Goal: Task Accomplishment & Management: Manage account settings

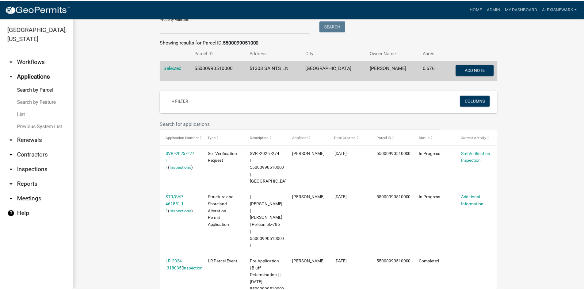
scroll to position [31, 0]
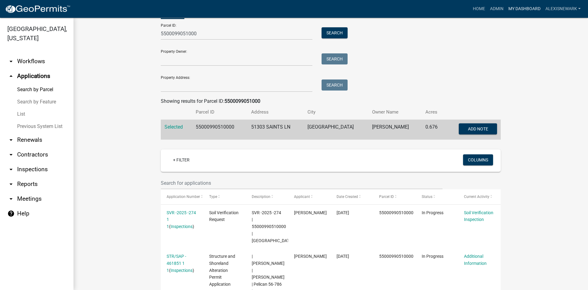
click at [519, 4] on link "My Dashboard" at bounding box center [524, 9] width 37 height 12
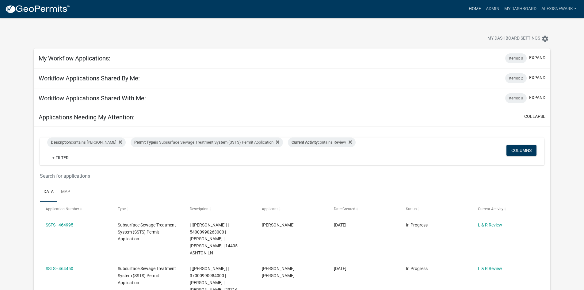
click at [475, 6] on link "Home" at bounding box center [474, 9] width 17 height 12
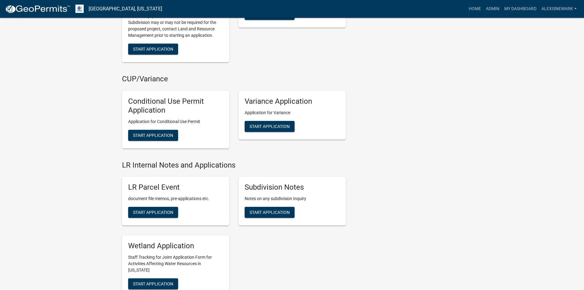
scroll to position [666, 0]
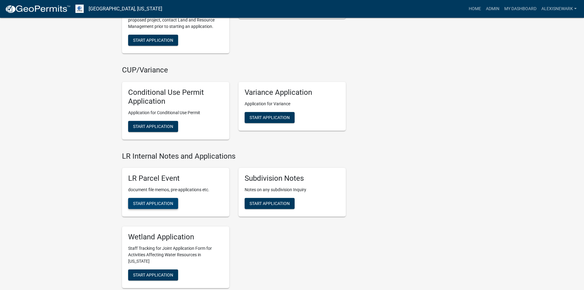
click at [152, 204] on span "Start Application" at bounding box center [153, 203] width 40 height 5
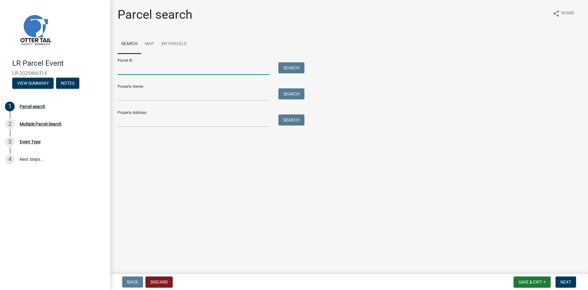
click at [150, 71] on input "Parcel ID:" at bounding box center [194, 68] width 152 height 13
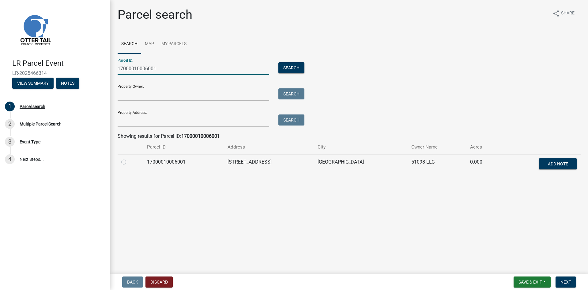
type input "17000010006001"
click at [129, 158] on label at bounding box center [129, 158] width 0 height 0
click at [129, 162] on input "radio" at bounding box center [131, 160] width 4 height 4
radio input "true"
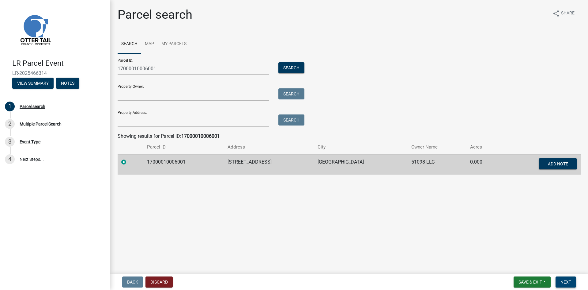
click at [560, 280] on button "Next" at bounding box center [566, 281] width 21 height 11
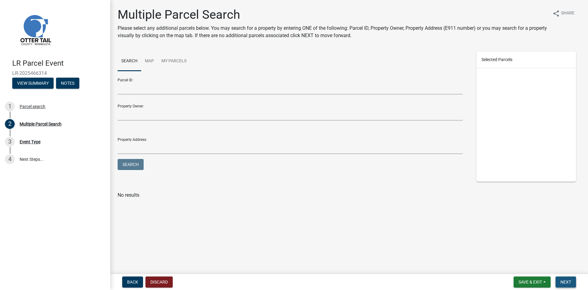
click at [575, 284] on button "Next" at bounding box center [566, 281] width 21 height 11
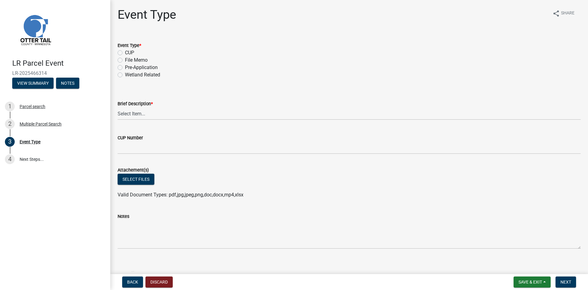
click at [125, 66] on label "Pre-Application" at bounding box center [141, 67] width 33 height 7
click at [125, 66] on input "Pre-Application" at bounding box center [127, 66] width 4 height 4
radio input "true"
click at [136, 105] on label "Brief Description *" at bounding box center [135, 104] width 35 height 4
click at [136, 107] on select "Select Item... Bluff Determination Building or Site line Complaint Corresponden…" at bounding box center [349, 113] width 463 height 13
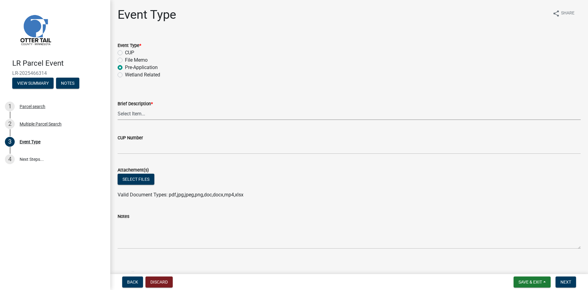
click at [137, 118] on select "Select Item... Bluff Determination Building or Site line Complaint Corresponden…" at bounding box center [349, 113] width 463 height 13
click at [118, 107] on select "Select Item... Bluff Determination Building or Site line Complaint Corresponden…" at bounding box center [349, 113] width 463 height 13
select select "7feaca17-71a6-49ea-9e9f-7c3325c2ae8c"
click at [136, 184] on button "Select files" at bounding box center [136, 178] width 37 height 11
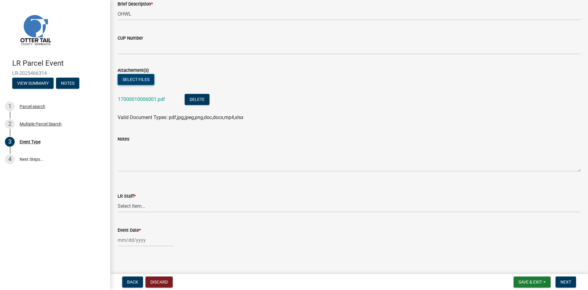
scroll to position [104, 0]
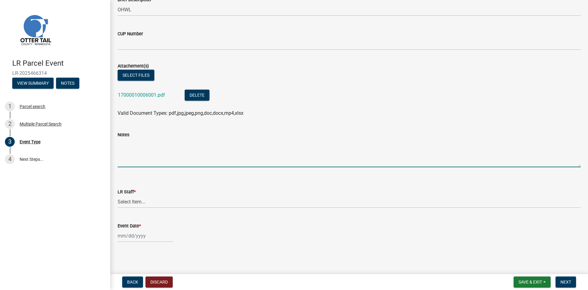
click at [168, 160] on textarea "Notes" at bounding box center [349, 152] width 463 height 29
type textarea "Staked 55 ft from OHWL for septic designer."
click at [133, 199] on select "Select Item... [PERSON_NAME] [PERSON_NAME] [PERSON_NAME] [PERSON_NAME] [PERSON_…" at bounding box center [349, 201] width 463 height 13
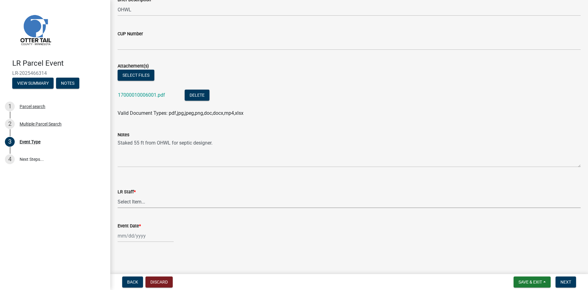
click at [147, 204] on select "Select Item... [PERSON_NAME] [PERSON_NAME] [PERSON_NAME] [PERSON_NAME] [PERSON_…" at bounding box center [349, 201] width 463 height 13
click at [118, 195] on select "Select Item... [PERSON_NAME] [PERSON_NAME] [PERSON_NAME] [PERSON_NAME] [PERSON_…" at bounding box center [349, 201] width 463 height 13
select select "f6a741f6-6d10-4601-9562-2e8ce244b7e0"
click at [129, 237] on div at bounding box center [146, 235] width 56 height 13
select select "8"
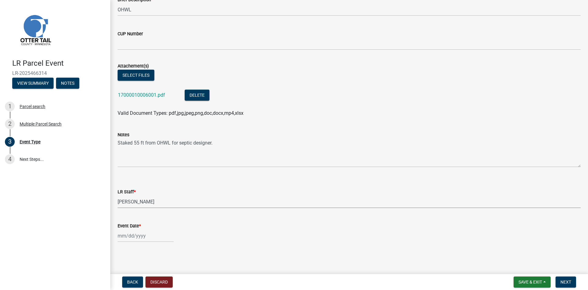
select select "2025"
click at [134, 204] on div "19" at bounding box center [134, 203] width 10 height 10
type input "[DATE]"
click at [563, 281] on span "Next" at bounding box center [566, 281] width 11 height 5
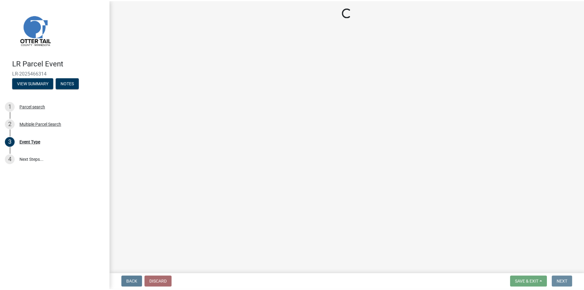
scroll to position [0, 0]
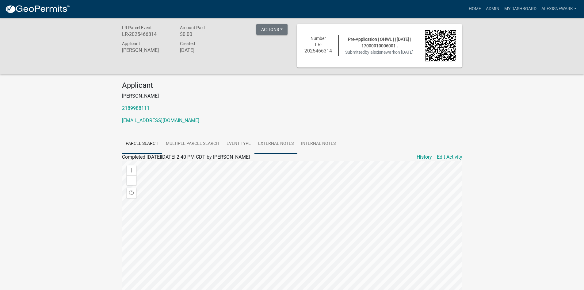
click at [271, 142] on link "External Notes" at bounding box center [275, 144] width 43 height 20
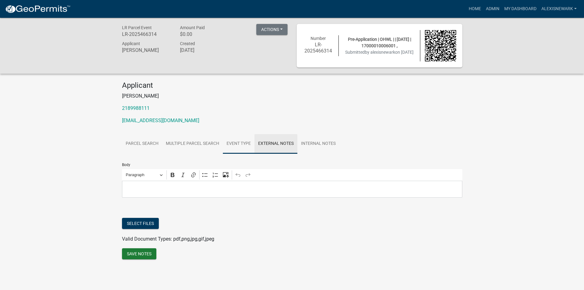
click at [238, 142] on link "Event Type" at bounding box center [239, 144] width 32 height 20
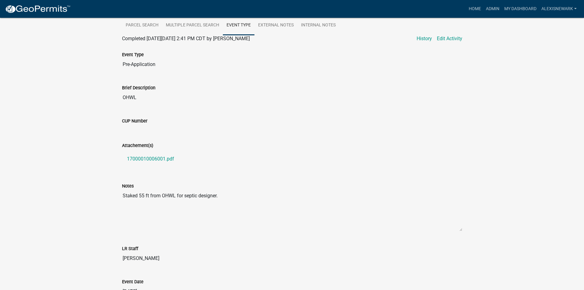
scroll to position [153, 0]
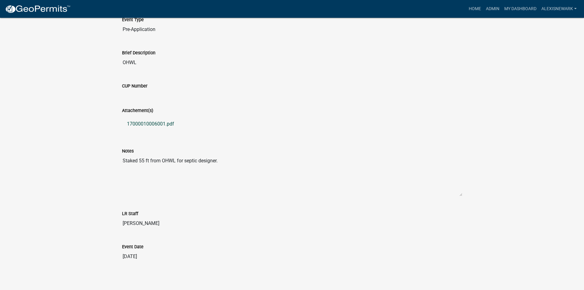
click at [164, 127] on link "17000010006001.pdf" at bounding box center [292, 123] width 340 height 15
click at [487, 10] on link "Admin" at bounding box center [492, 9] width 18 height 12
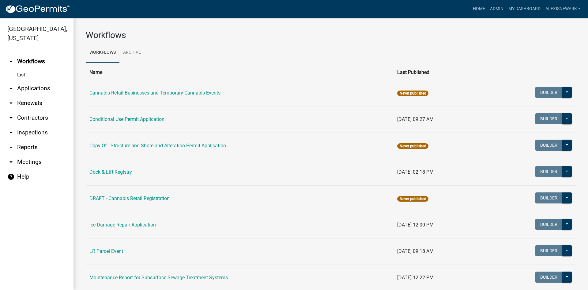
click at [41, 89] on link "arrow_drop_down Applications" at bounding box center [37, 88] width 74 height 15
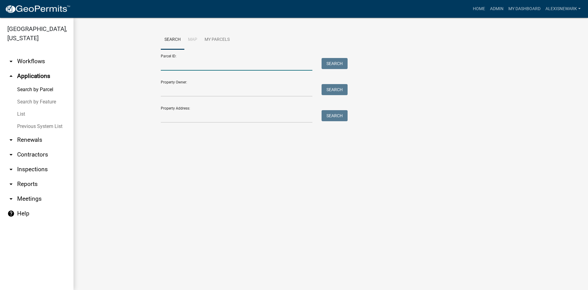
click at [213, 70] on input "Parcel ID:" at bounding box center [237, 64] width 152 height 13
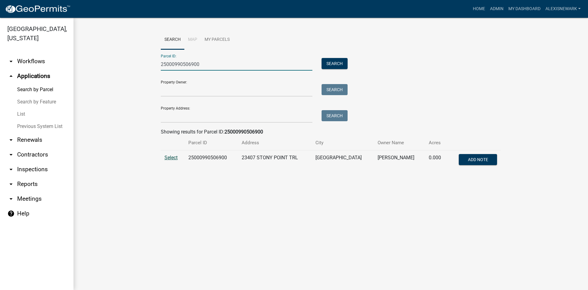
type input "25000990506900"
click at [174, 157] on span "Select" at bounding box center [171, 157] width 13 height 6
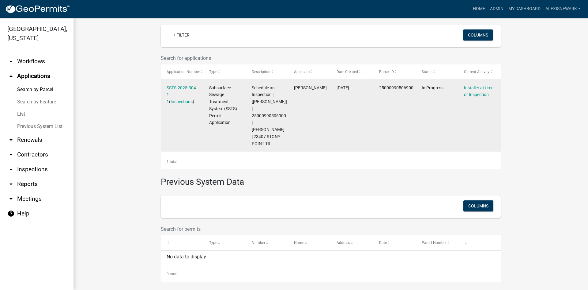
scroll to position [159, 0]
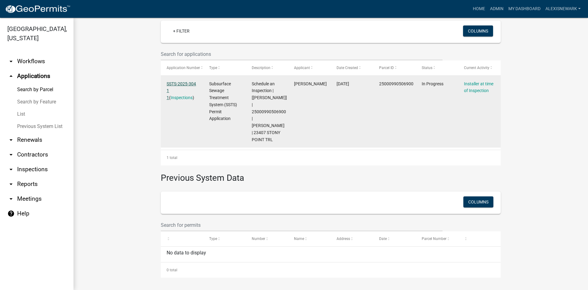
click at [173, 83] on link "SSTS-2025-304 1 1" at bounding box center [181, 90] width 29 height 19
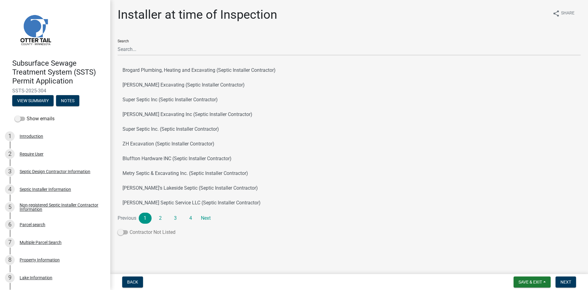
click at [155, 232] on label "Contractor Not Listed" at bounding box center [147, 231] width 58 height 7
click at [130, 228] on input "Contractor Not Listed" at bounding box center [130, 228] width 0 height 0
click at [565, 281] on span "Next" at bounding box center [566, 281] width 11 height 5
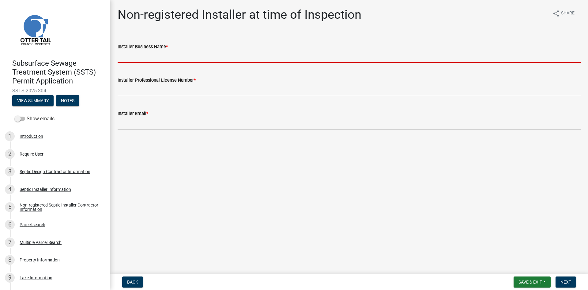
click at [129, 58] on input "Installer Business Name *" at bounding box center [349, 56] width 463 height 13
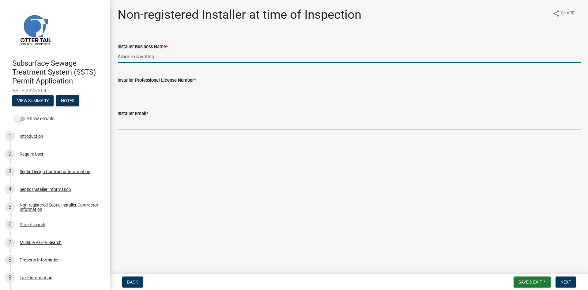
type input "Amor Excavating"
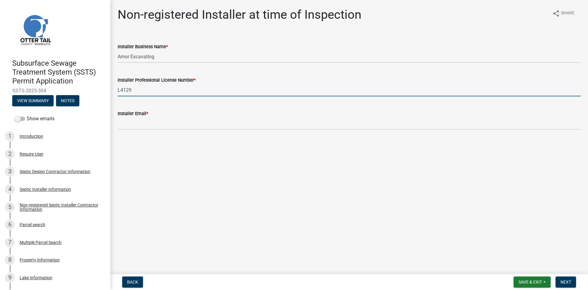
type input "L4129"
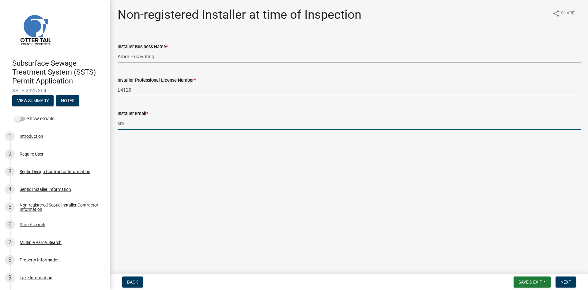
type input "s"
type input "[EMAIL_ADDRESS][DOMAIN_NAME]"
click at [565, 278] on button "Next" at bounding box center [566, 281] width 21 height 11
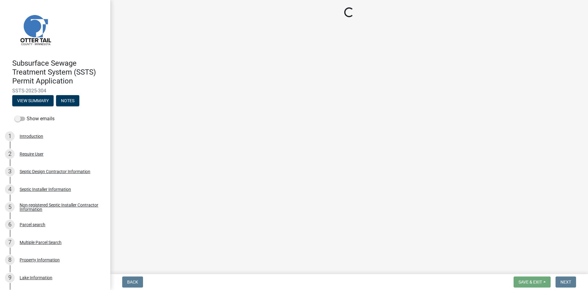
select select "710d5f49-2663-4e73-9718-d0c4e189f5ed"
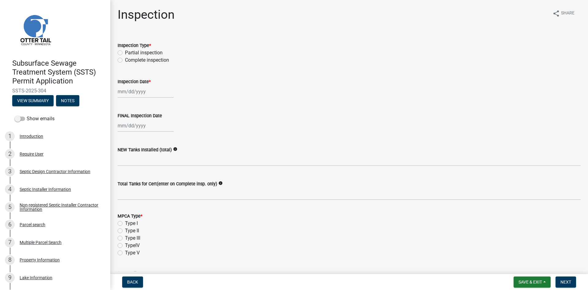
click at [132, 58] on label "Complete inspection" at bounding box center [147, 59] width 44 height 7
click at [129, 58] on input "Complete inspection" at bounding box center [127, 58] width 4 height 4
radio input "true"
click at [145, 99] on wm-data-entity-input "Inspection Date *" at bounding box center [349, 86] width 463 height 34
click at [144, 93] on div at bounding box center [146, 91] width 56 height 13
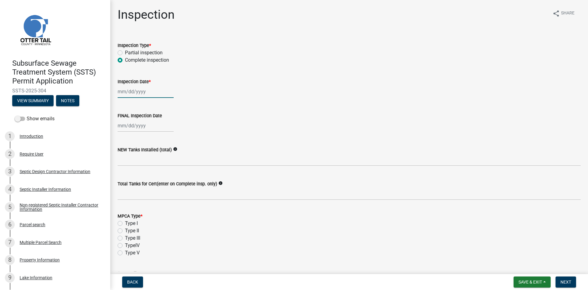
select select "8"
select select "2025"
click at [134, 155] on div "19" at bounding box center [134, 154] width 10 height 10
type input "[DATE]"
select select "8"
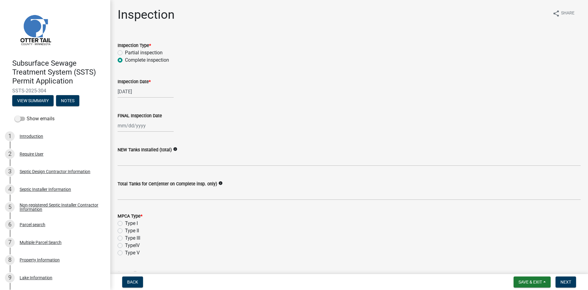
select select "2025"
click at [137, 124] on div "[PERSON_NAME] Feb Mar Apr [PERSON_NAME][DATE] Oct Nov [DATE] 1526 1527 1528 152…" at bounding box center [146, 125] width 56 height 13
click at [132, 184] on div "19" at bounding box center [134, 188] width 10 height 10
type input "[DATE]"
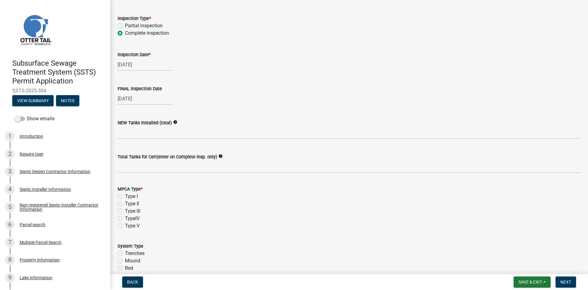
scroll to position [31, 0]
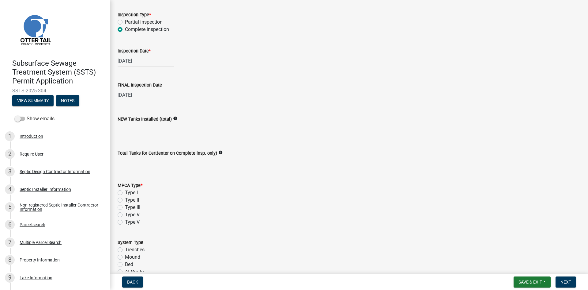
click at [149, 131] on input "text" at bounding box center [349, 129] width 463 height 13
type input "0"
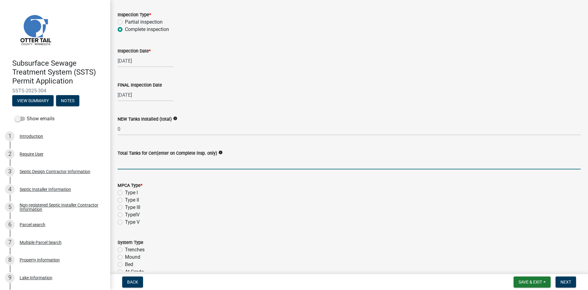
click at [159, 168] on input "Total Tanks for Cert(enter on Complete insp. only)" at bounding box center [349, 163] width 463 height 13
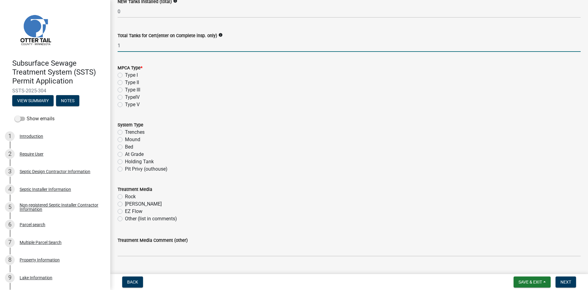
scroll to position [153, 0]
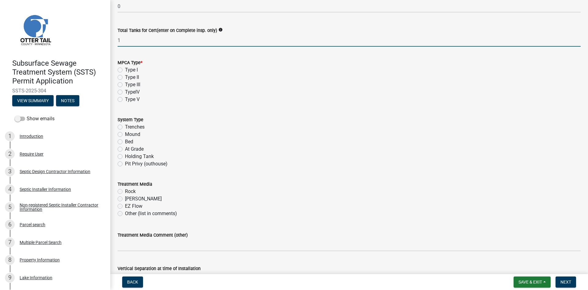
type input "1"
click at [125, 70] on label "Type I" at bounding box center [131, 69] width 13 height 7
click at [125, 70] on input "Type I" at bounding box center [127, 68] width 4 height 4
radio input "true"
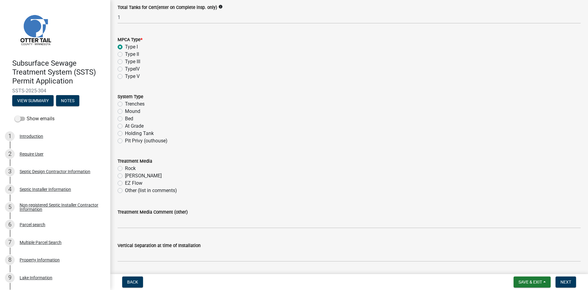
click at [126, 110] on label "Mound" at bounding box center [132, 111] width 15 height 7
click at [126, 110] on input "Mound" at bounding box center [127, 110] width 4 height 4
radio input "true"
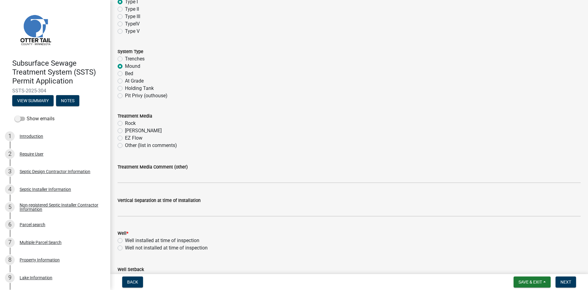
scroll to position [260, 0]
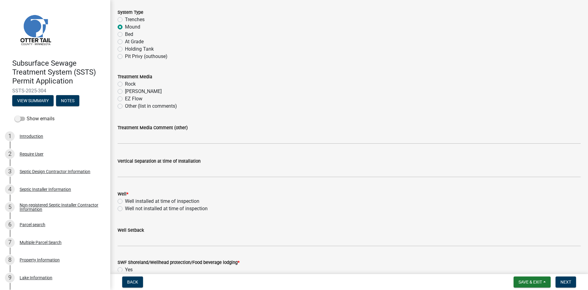
click at [125, 84] on div "Rock" at bounding box center [349, 83] width 463 height 7
click at [125, 83] on label "Rock" at bounding box center [130, 83] width 11 height 7
click at [125, 83] on input "Rock" at bounding box center [127, 82] width 4 height 4
radio input "true"
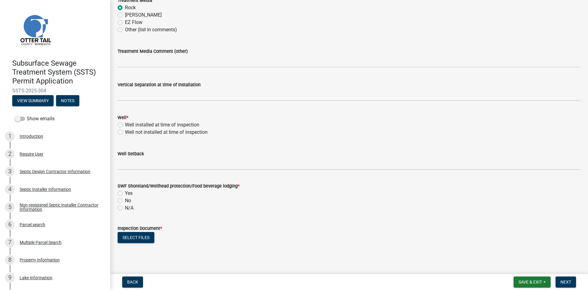
scroll to position [345, 0]
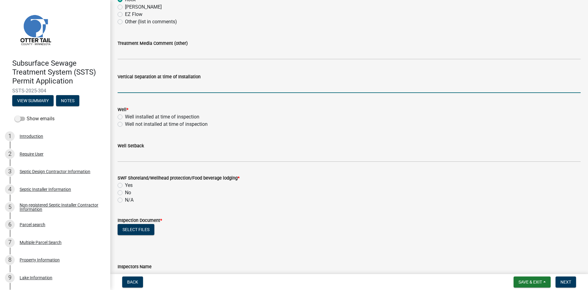
click at [135, 88] on input "text" at bounding box center [349, 86] width 463 height 13
type input "36"
click at [169, 115] on label "Well installed at time of inspection" at bounding box center [162, 116] width 74 height 7
click at [129, 115] on input "Well installed at time of inspection" at bounding box center [127, 115] width 4 height 4
radio input "true"
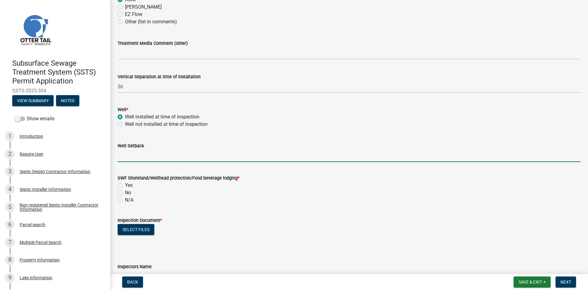
click at [138, 152] on input "Well Setback" at bounding box center [349, 155] width 463 height 13
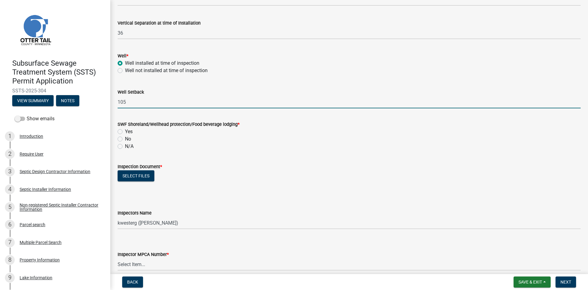
type input "105"
click at [125, 131] on label "Yes" at bounding box center [129, 131] width 8 height 7
click at [125, 131] on input "Yes" at bounding box center [127, 130] width 4 height 4
radio input "true"
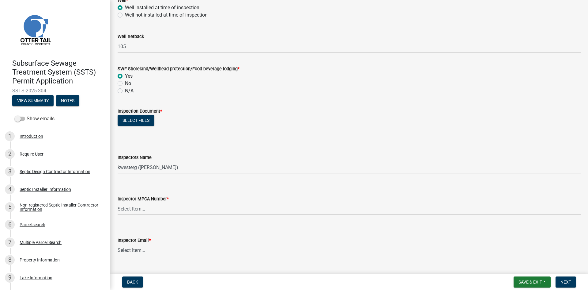
scroll to position [460, 0]
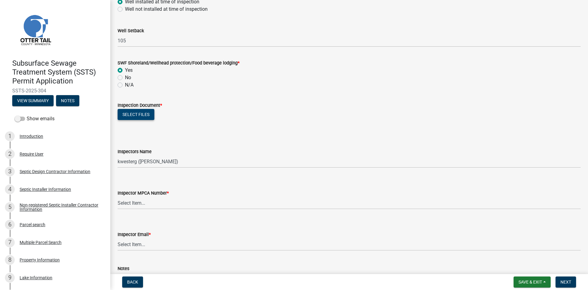
click at [139, 119] on button "Select files" at bounding box center [136, 114] width 37 height 11
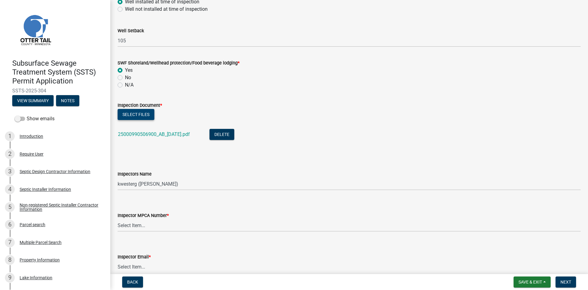
click at [146, 116] on button "Select files" at bounding box center [136, 114] width 37 height 11
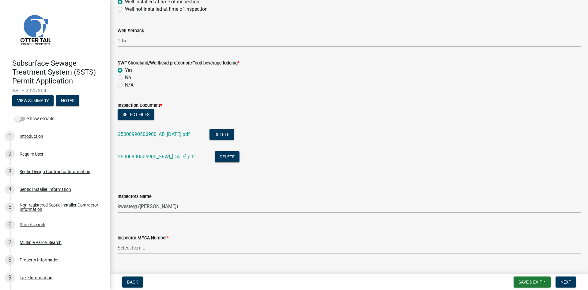
click at [197, 209] on select "Select Item... btollefson ([PERSON_NAME]) [PERSON_NAME] ([PERSON_NAME]) eplaste…" at bounding box center [349, 206] width 463 height 13
select select "540cdff0-8667-4a16-ad1f-2fbf1edb8379"
click at [118, 200] on select "Select Item... btollefson ([PERSON_NAME]) [PERSON_NAME] ([PERSON_NAME]) eplaste…" at bounding box center [349, 206] width 463 height 13
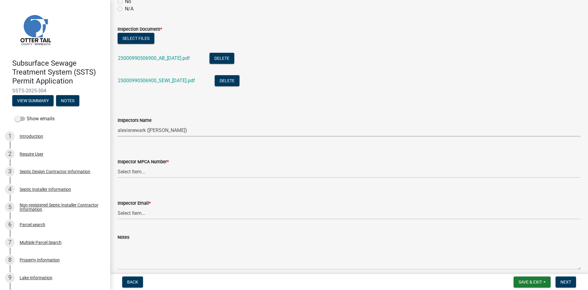
scroll to position [559, 0]
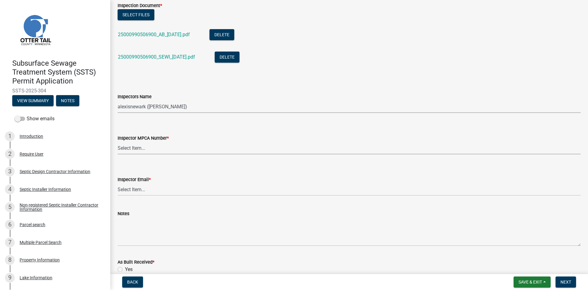
click at [152, 149] on select "Select Item... [PERSON_NAME] (10415) [PERSON_NAME] (924) [PERSON_NAME] (1957) […" at bounding box center [349, 148] width 463 height 13
click at [118, 142] on select "Select Item... [PERSON_NAME] (10415) [PERSON_NAME] (924) [PERSON_NAME] (1957) […" at bounding box center [349, 148] width 463 height 13
select select "d127207f-e6b2-42e2-ba4c-6918cdf94176"
click at [146, 191] on select "Select Item... [PERSON_NAME] ([EMAIL_ADDRESS][DOMAIN_NAME]) [PERSON_NAME] ([EMA…" at bounding box center [349, 189] width 463 height 13
click at [118, 183] on select "Select Item... [PERSON_NAME] ([EMAIL_ADDRESS][DOMAIN_NAME]) [PERSON_NAME] ([EMA…" at bounding box center [349, 189] width 463 height 13
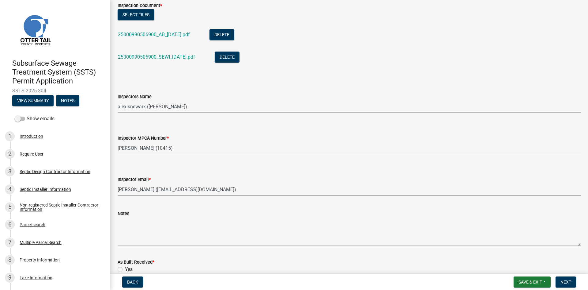
select select "46a67eee-2c7d-4579-9973-15a8b9f9d8c4"
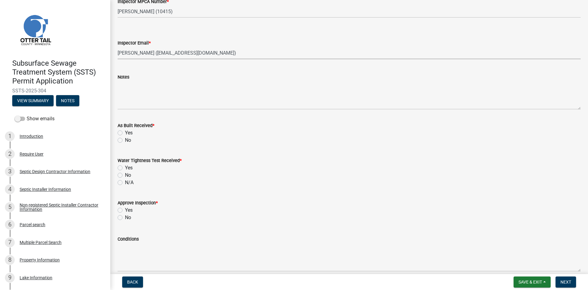
scroll to position [697, 0]
click at [134, 130] on div "Yes" at bounding box center [349, 130] width 463 height 7
click at [127, 130] on label "Yes" at bounding box center [129, 130] width 8 height 7
click at [127, 130] on input "Yes" at bounding box center [127, 129] width 4 height 4
radio input "true"
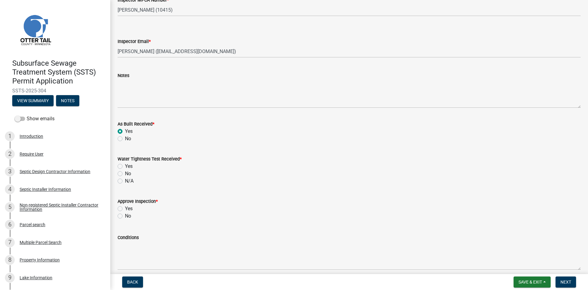
click at [127, 174] on label "No" at bounding box center [128, 173] width 6 height 7
click at [127, 174] on input "No" at bounding box center [127, 172] width 4 height 4
radio input "true"
click at [127, 209] on label "Yes" at bounding box center [129, 208] width 8 height 7
click at [127, 209] on input "Yes" at bounding box center [127, 207] width 4 height 4
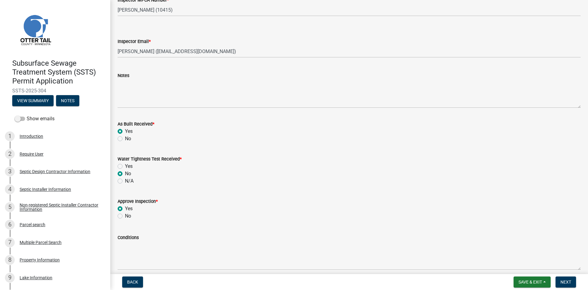
radio input "true"
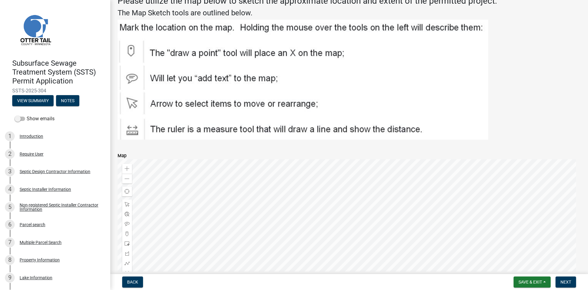
scroll to position [980, 0]
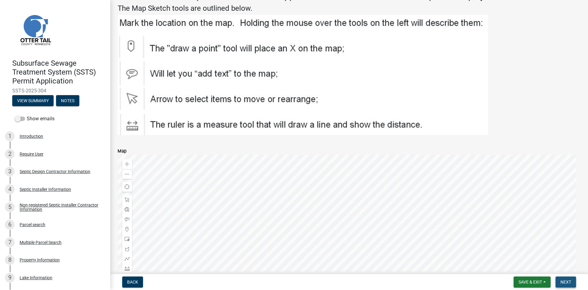
click at [572, 282] on button "Next" at bounding box center [566, 281] width 21 height 11
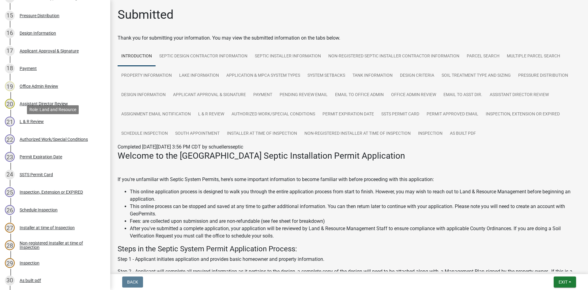
scroll to position [477, 0]
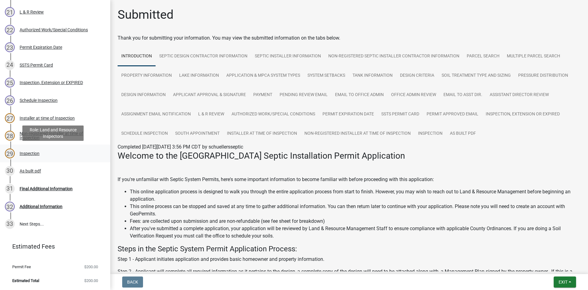
click at [30, 154] on div "Inspection" at bounding box center [30, 153] width 20 height 4
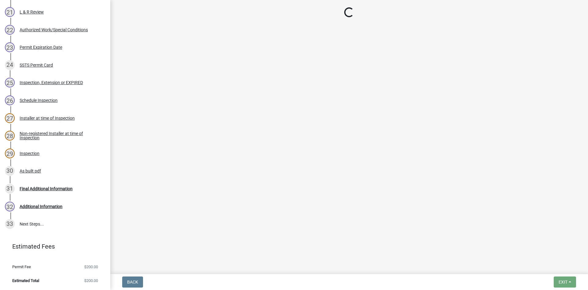
select select "540cdff0-8667-4a16-ad1f-2fbf1edb8379"
select select "d127207f-e6b2-42e2-ba4c-6918cdf94176"
select select "46a67eee-2c7d-4579-9973-15a8b9f9d8c4"
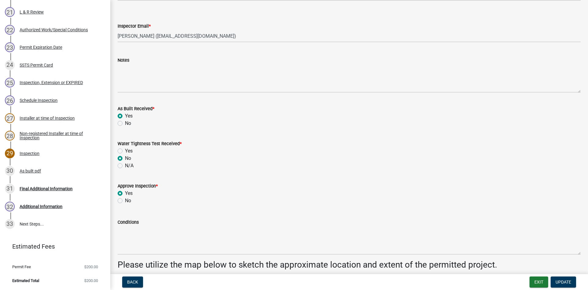
scroll to position [812, 0]
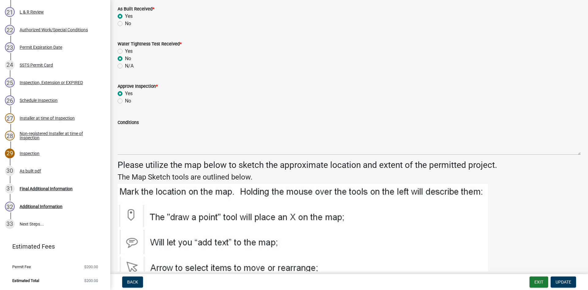
click at [125, 65] on label "N/A" at bounding box center [129, 65] width 9 height 7
click at [125, 65] on input "N/A" at bounding box center [127, 64] width 4 height 4
radio input "true"
click at [552, 277] on button "Update" at bounding box center [563, 281] width 25 height 11
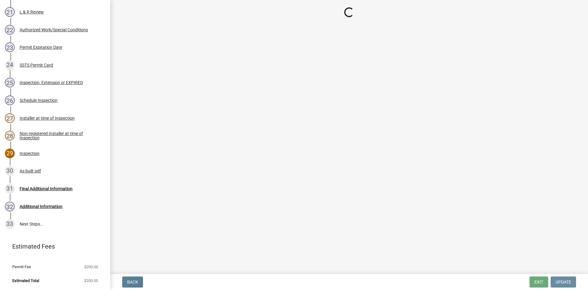
scroll to position [0, 0]
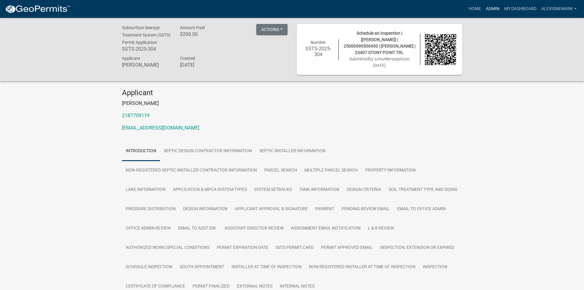
click at [492, 6] on link "Admin" at bounding box center [492, 9] width 18 height 12
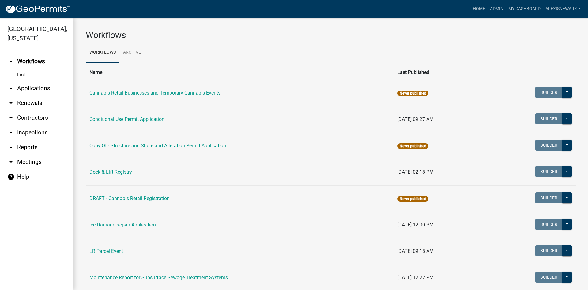
drag, startPoint x: 48, startPoint y: 94, endPoint x: 56, endPoint y: 85, distance: 11.9
click at [49, 94] on link "arrow_drop_down Applications" at bounding box center [37, 88] width 74 height 15
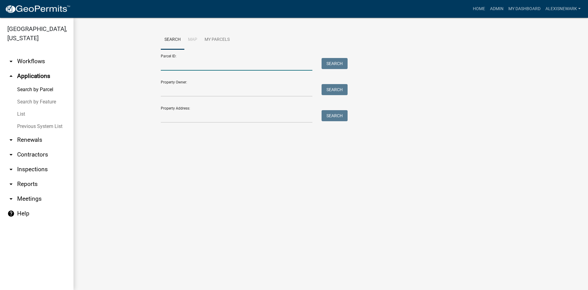
click at [176, 59] on input "Parcel ID:" at bounding box center [237, 64] width 152 height 13
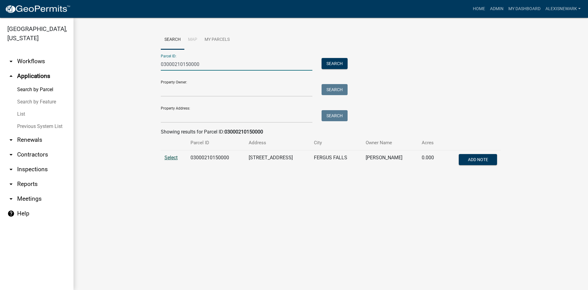
type input "03000210150000"
click at [175, 157] on span "Select" at bounding box center [171, 157] width 13 height 6
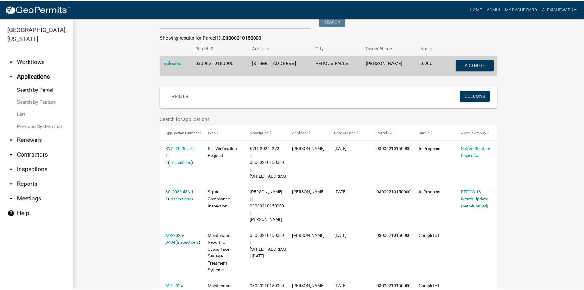
scroll to position [101, 0]
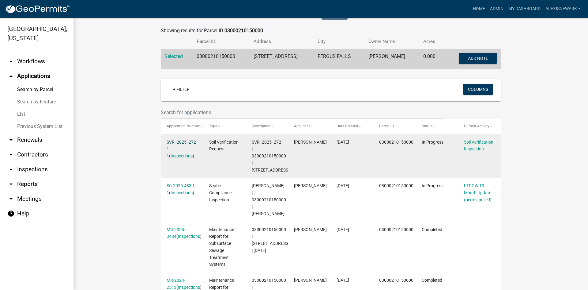
click at [187, 142] on link "SVR -2025 -272 1 1" at bounding box center [181, 148] width 29 height 19
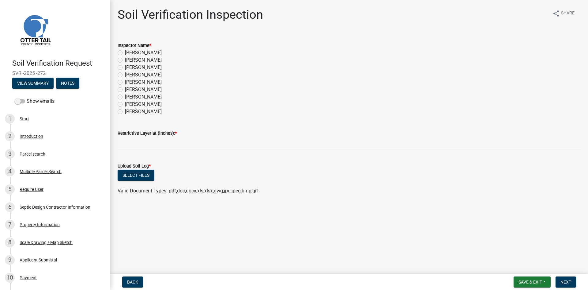
drag, startPoint x: 149, startPoint y: 52, endPoint x: 150, endPoint y: 80, distance: 27.6
click at [149, 52] on label "[PERSON_NAME]" at bounding box center [143, 52] width 37 height 7
click at [129, 52] on input "[PERSON_NAME]" at bounding box center [127, 51] width 4 height 4
radio input "true"
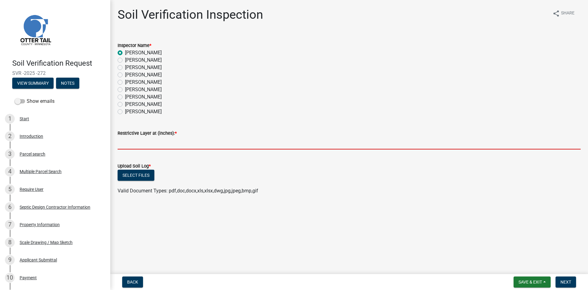
click at [168, 138] on input "text" at bounding box center [349, 143] width 463 height 13
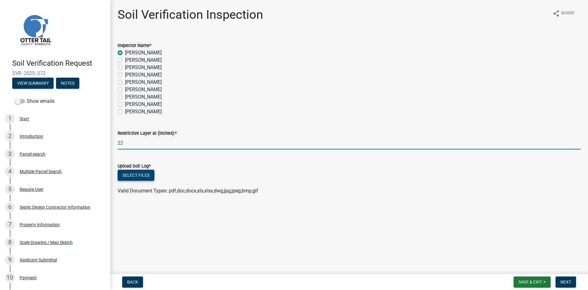
type input "22"
click at [144, 177] on button "Select files" at bounding box center [136, 174] width 37 height 11
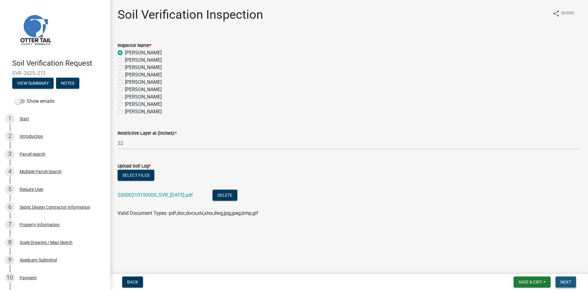
click at [566, 284] on button "Next" at bounding box center [566, 281] width 21 height 11
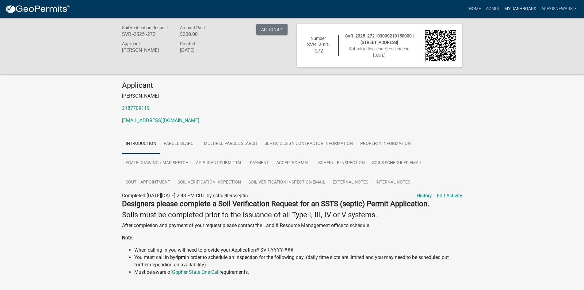
click at [517, 4] on link "My Dashboard" at bounding box center [519, 9] width 37 height 12
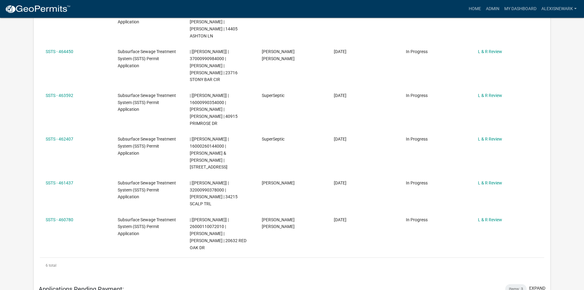
scroll to position [211, 0]
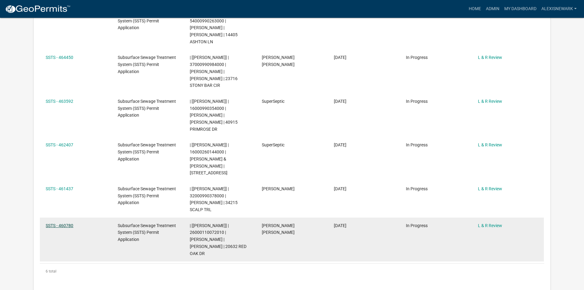
click at [67, 223] on link "SSTS - 460780" at bounding box center [60, 225] width 28 height 5
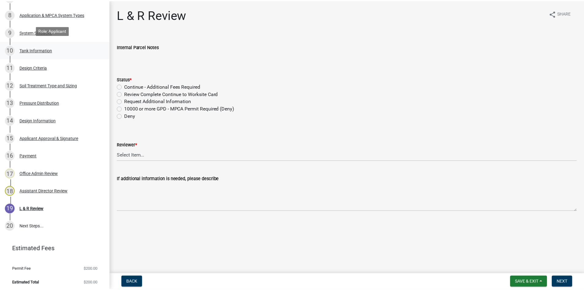
scroll to position [248, 0]
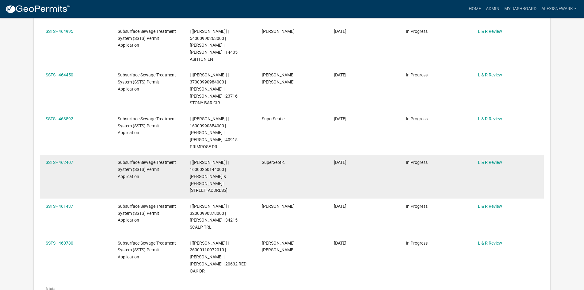
scroll to position [214, 0]
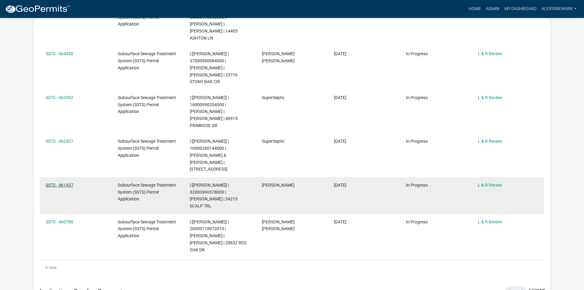
click at [64, 182] on link "SSTS - 461437" at bounding box center [60, 184] width 28 height 5
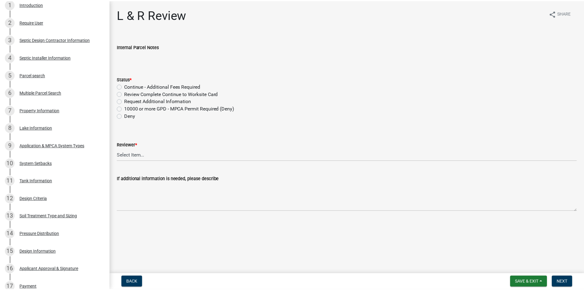
scroll to position [100, 0]
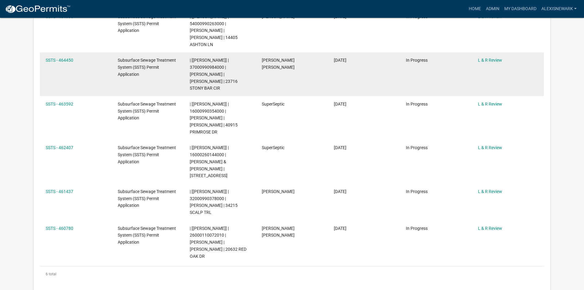
scroll to position [222, 0]
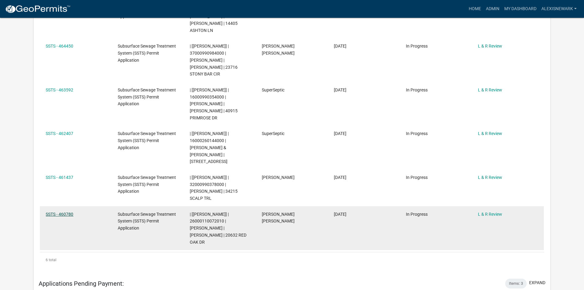
click at [59, 211] on link "SSTS - 460780" at bounding box center [60, 213] width 28 height 5
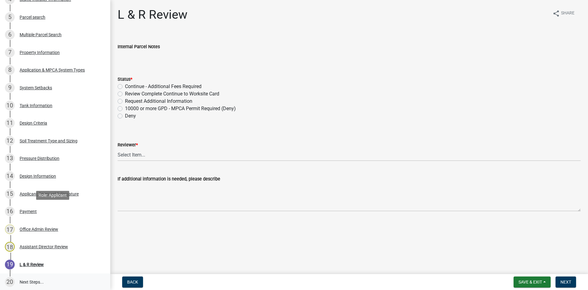
scroll to position [248, 0]
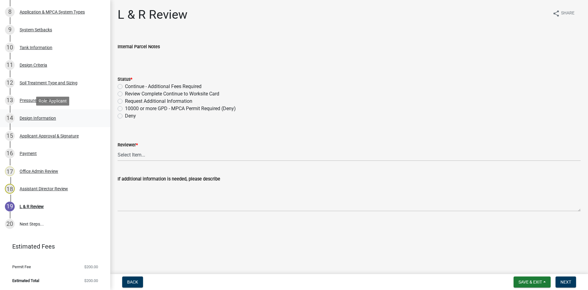
click at [37, 115] on div "14 Design Information" at bounding box center [53, 118] width 96 height 10
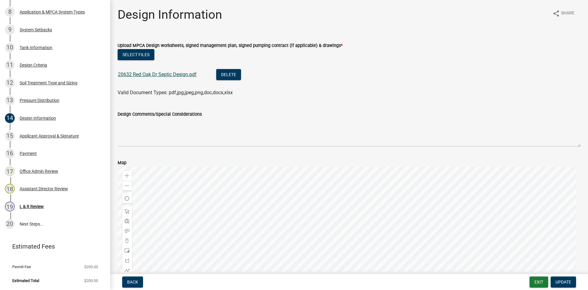
click at [172, 76] on link "20632 Red Oak Dr Septic Design.pdf" at bounding box center [157, 74] width 79 height 6
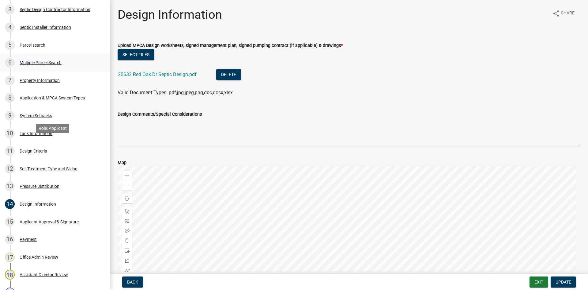
scroll to position [125, 0]
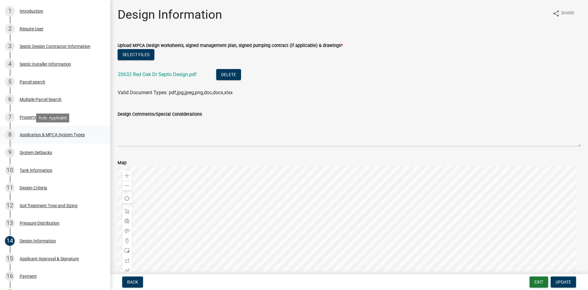
drag, startPoint x: 77, startPoint y: 133, endPoint x: 80, endPoint y: 135, distance: 3.7
click at [77, 133] on div "Application & MPCA System Types" at bounding box center [52, 134] width 65 height 4
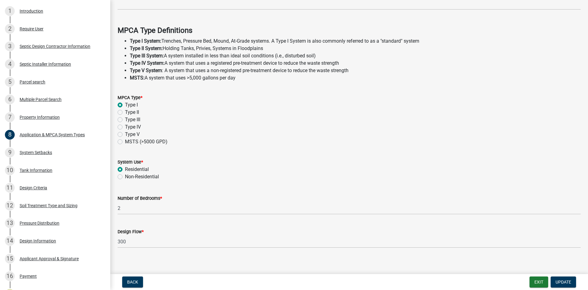
scroll to position [165, 0]
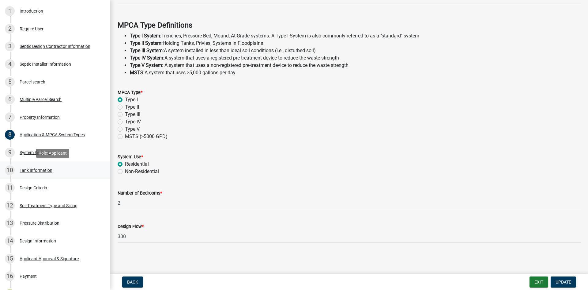
click at [83, 165] on div "10 Tank Information" at bounding box center [53, 170] width 96 height 10
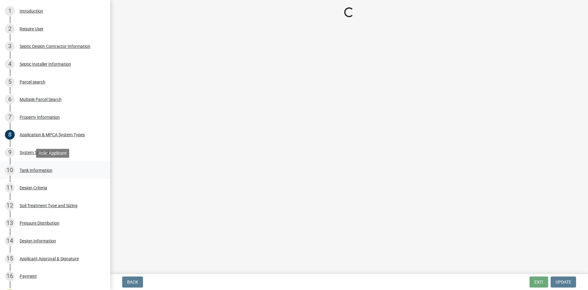
scroll to position [0, 0]
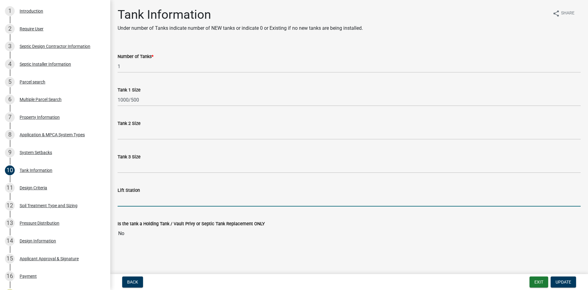
click at [331, 195] on input "Lift Station" at bounding box center [349, 200] width 463 height 13
type input "500"
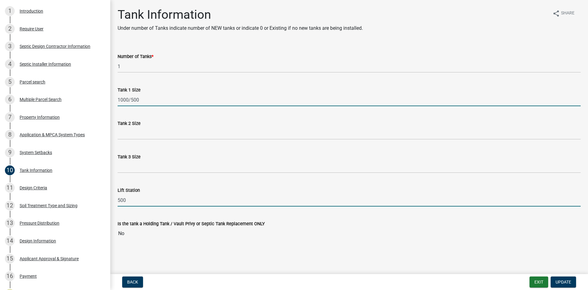
click at [161, 98] on input "1000/500" at bounding box center [349, 99] width 463 height 13
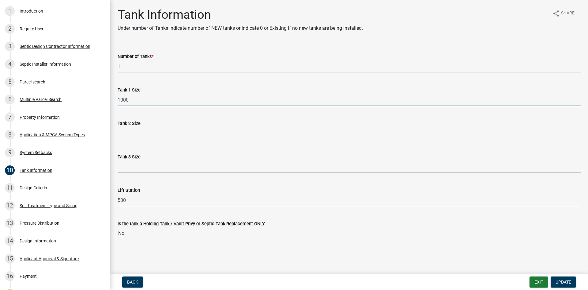
type input "1000"
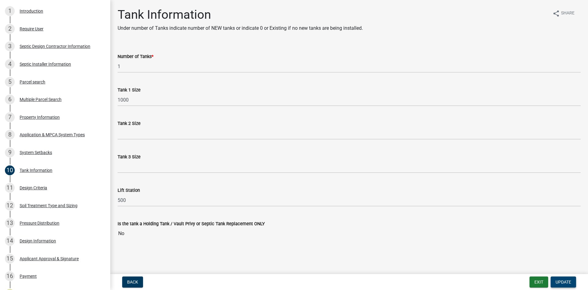
click at [556, 283] on span "Update" at bounding box center [564, 281] width 16 height 5
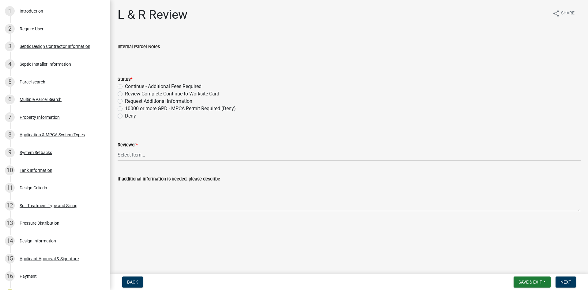
click at [46, 189] on div "Design Criteria" at bounding box center [34, 187] width 28 height 4
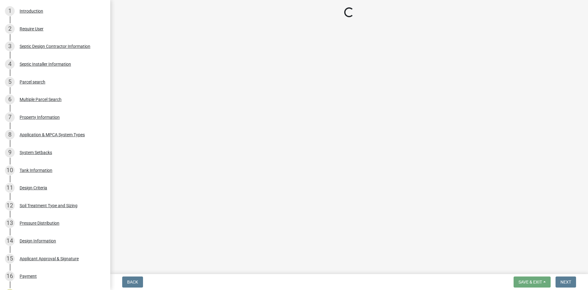
select select "b8a1b220-aca7-4670-a1f5-0f0b15eabd52"
select select "70eb23f8-102f-4072-81d7-b3b0dd1c94c8"
select select "14354fbd-e666-4c9c-b77c-8c181d233a28"
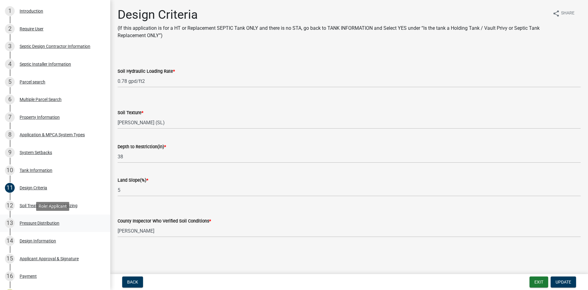
click at [90, 223] on div "13 Pressure Distribution" at bounding box center [53, 223] width 96 height 10
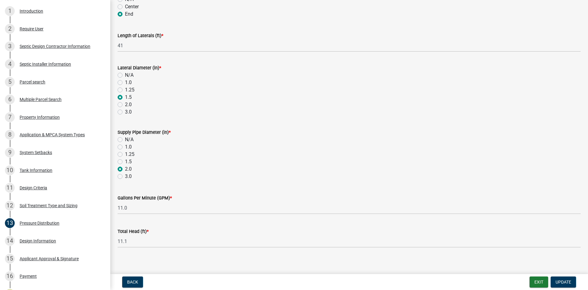
scroll to position [208, 0]
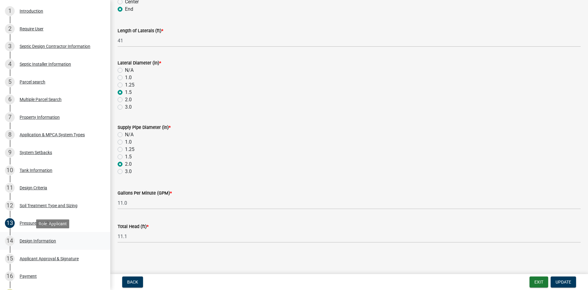
click at [81, 241] on div "14 Design Information" at bounding box center [53, 241] width 96 height 10
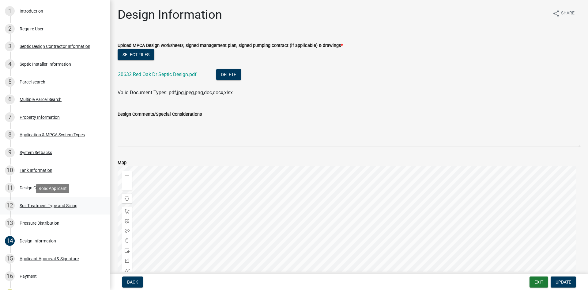
click at [81, 210] on div "12 Soil Treatment Type and Sizing" at bounding box center [53, 205] width 96 height 10
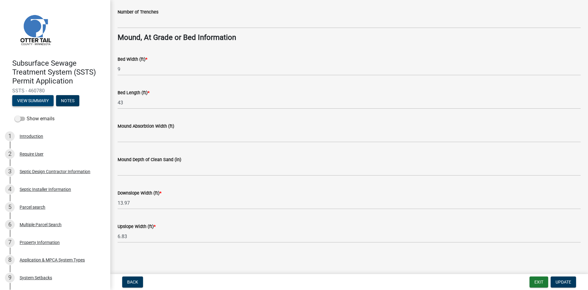
click at [45, 97] on button "View Summary" at bounding box center [32, 100] width 41 height 11
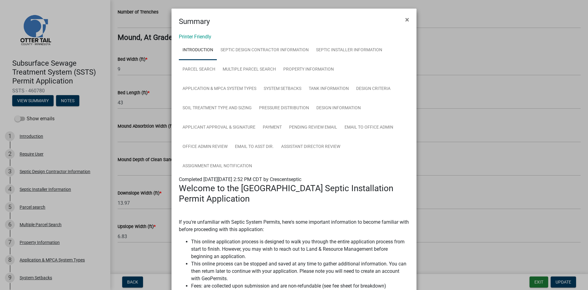
click at [208, 33] on div "Printer Friendly Introduction Septic Design Contractor Information Septic Insta…" at bounding box center [294, 283] width 245 height 513
click at [207, 35] on link "Printer Friendly" at bounding box center [195, 37] width 32 height 6
click at [406, 19] on span "×" at bounding box center [407, 19] width 4 height 9
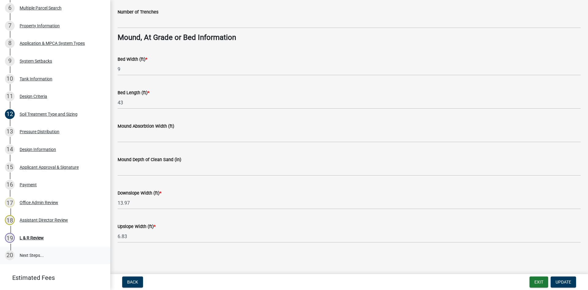
scroll to position [248, 0]
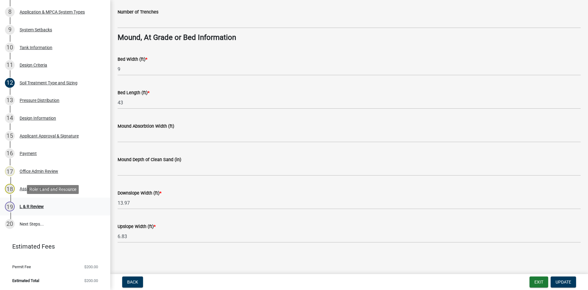
click at [38, 203] on div "19 L & R Review" at bounding box center [53, 206] width 96 height 10
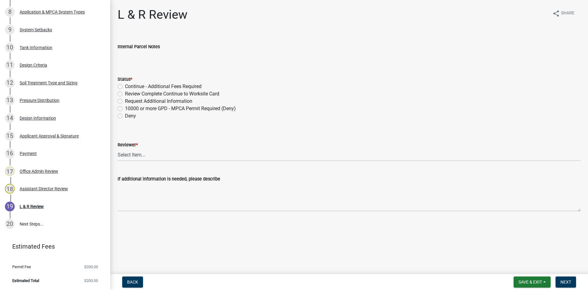
click at [154, 92] on label "Review Complete Continue to Worksite Card" at bounding box center [172, 93] width 94 height 7
click at [129, 92] on input "Review Complete Continue to Worksite Card" at bounding box center [127, 92] width 4 height 4
radio input "true"
click at [181, 154] on select "Select Item... [PERSON_NAME] [PERSON_NAME] [PERSON_NAME] [PERSON_NAME] [PERSON_…" at bounding box center [349, 154] width 463 height 13
click at [118, 148] on select "Select Item... [PERSON_NAME] [PERSON_NAME] [PERSON_NAME] [PERSON_NAME] [PERSON_…" at bounding box center [349, 154] width 463 height 13
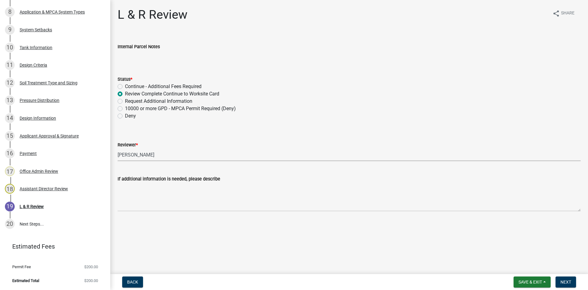
select select "05826fb5-7c18-481d-abe0-188b58e93217"
click at [558, 277] on button "Next" at bounding box center [566, 281] width 21 height 11
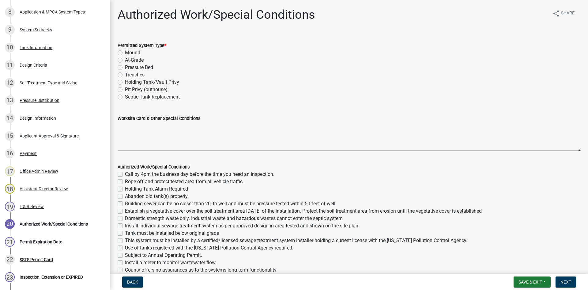
scroll to position [318, 0]
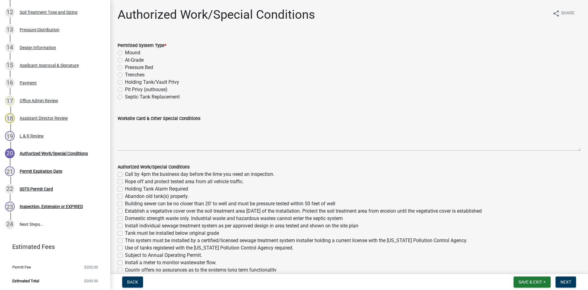
click at [125, 60] on label "At-Grade" at bounding box center [134, 59] width 19 height 7
click at [125, 60] on input "At-Grade" at bounding box center [127, 58] width 4 height 4
radio input "true"
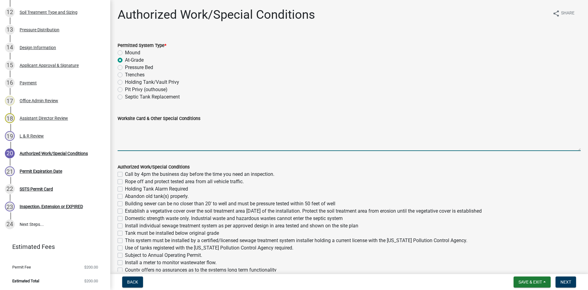
click at [143, 123] on textarea "Worksite Card & Other Special Conditions" at bounding box center [349, 136] width 463 height 29
click at [236, 130] on textarea "2 Bedroom - Type I At-Grade Install 1000 gallon" at bounding box center [349, 136] width 463 height 29
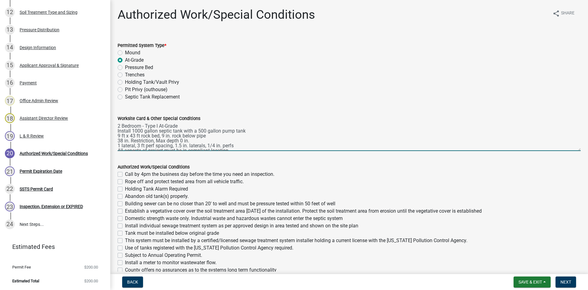
scroll to position [0, 0]
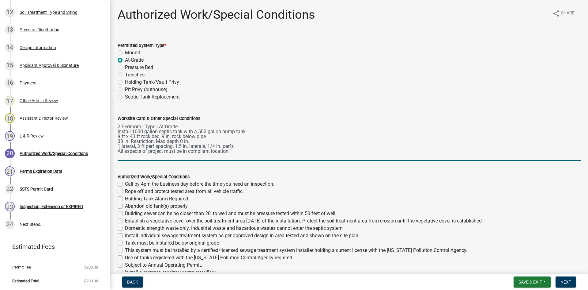
drag, startPoint x: 573, startPoint y: 149, endPoint x: 576, endPoint y: 162, distance: 13.2
click at [576, 161] on textarea "2 Bedroom - Type I At-Grade Install 1000 gallon septic tank with a 500 gallon p…" at bounding box center [349, 141] width 463 height 39
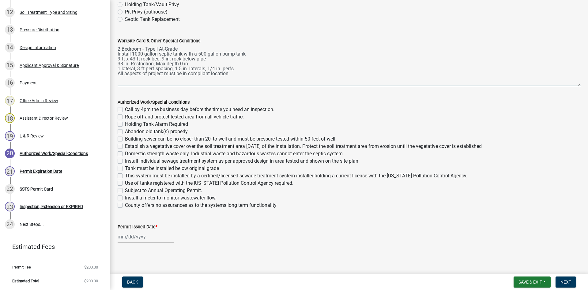
scroll to position [78, 0]
type textarea "2 Bedroom - Type I At-Grade Install 1000 gallon septic tank with a 500 gallon p…"
click at [125, 106] on label "Call by 4pm the business day before the time you need an inspection." at bounding box center [199, 108] width 149 height 7
click at [125, 106] on input "Call by 4pm the business day before the time you need an inspection." at bounding box center [127, 107] width 4 height 4
checkbox input "true"
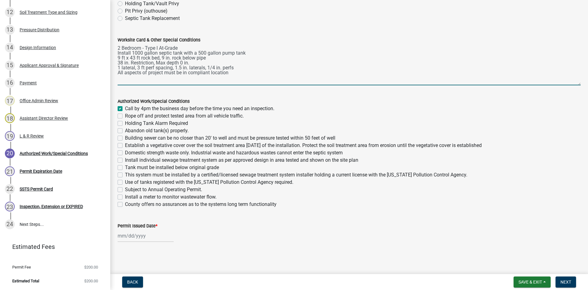
checkbox input "false"
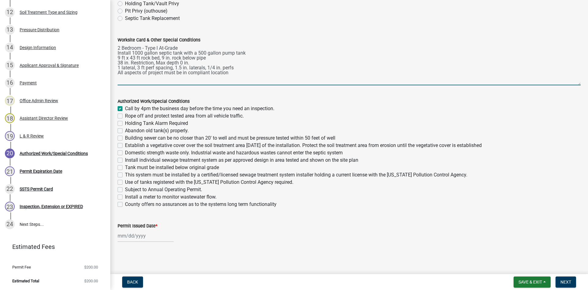
checkbox input "false"
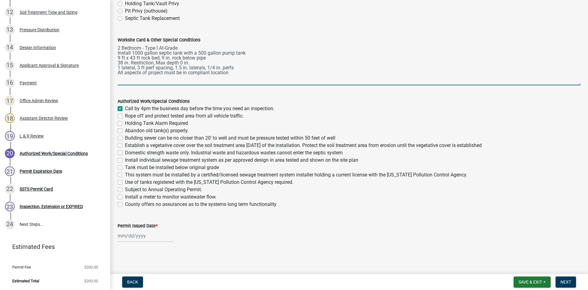
checkbox input "false"
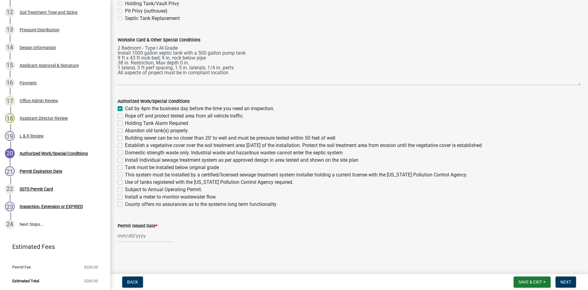
click at [125, 116] on label "Rope off and protect tested area from all vehicle traffic." at bounding box center [184, 115] width 119 height 7
click at [125, 116] on input "Rope off and protect tested area from all vehicle traffic." at bounding box center [127, 114] width 4 height 4
checkbox input "true"
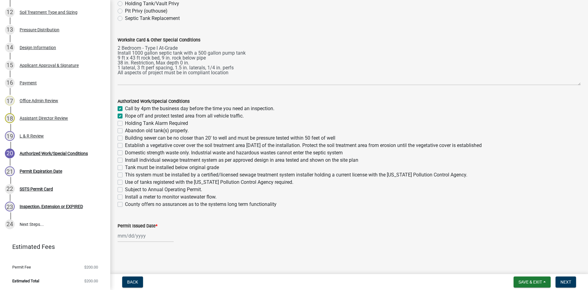
checkbox input "false"
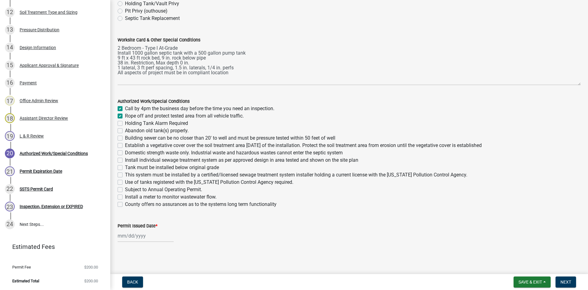
checkbox input "false"
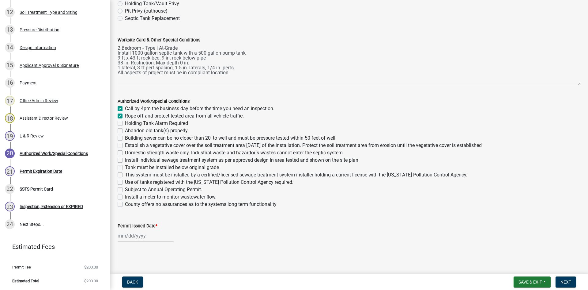
checkbox input "false"
click at [125, 136] on label "Building sewer can be no closer than 20' to well and must be pressure tested wi…" at bounding box center [230, 137] width 210 height 7
click at [125, 136] on input "Building sewer can be no closer than 20' to well and must be pressure tested wi…" at bounding box center [127, 136] width 4 height 4
checkbox input "true"
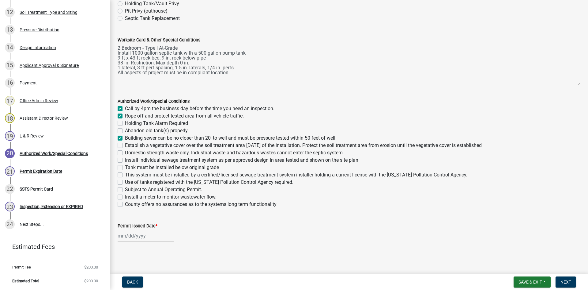
checkbox input "true"
checkbox input "false"
checkbox input "true"
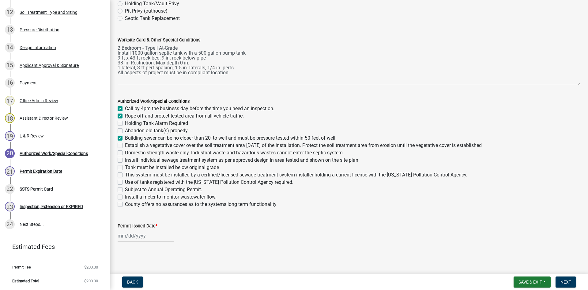
checkbox input "false"
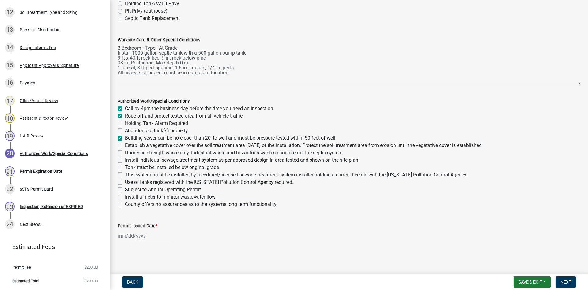
checkbox input "false"
click at [123, 144] on div "Establish a vegetative cover over the soil treatment area [DATE] of the install…" at bounding box center [349, 145] width 463 height 7
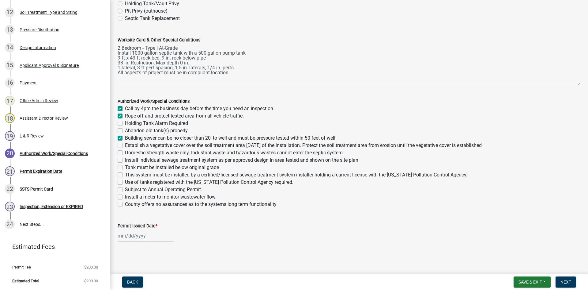
drag, startPoint x: 120, startPoint y: 144, endPoint x: 121, endPoint y: 154, distance: 10.2
click at [125, 145] on label "Establish a vegetative cover over the soil treatment area [DATE] of the install…" at bounding box center [303, 145] width 357 height 7
click at [125, 145] on input "Establish a vegetative cover over the soil treatment area [DATE] of the install…" at bounding box center [127, 144] width 4 height 4
checkbox input "true"
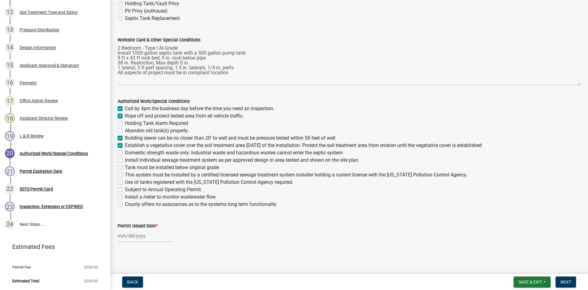
checkbox input "true"
checkbox input "false"
checkbox input "true"
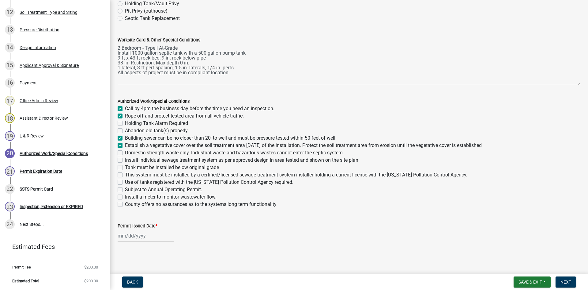
checkbox input "false"
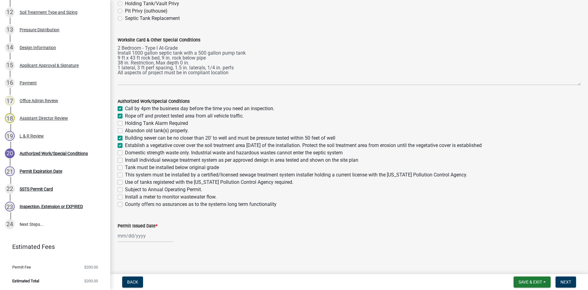
checkbox input "false"
click at [125, 155] on label "Domestic strength waste only. Industrial waste and hazardous wastes cannot ente…" at bounding box center [234, 152] width 218 height 7
click at [125, 153] on input "Domestic strength waste only. Industrial waste and hazardous wastes cannot ente…" at bounding box center [127, 151] width 4 height 4
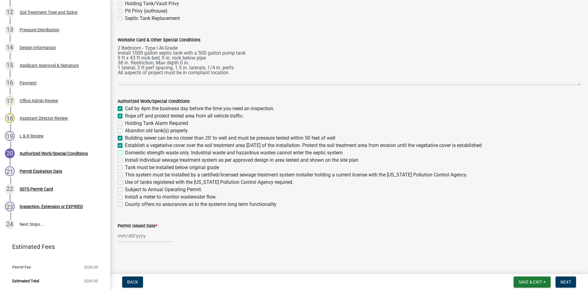
checkbox input "true"
checkbox input "false"
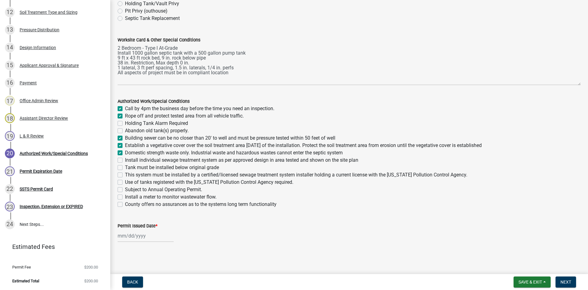
checkbox input "true"
checkbox input "false"
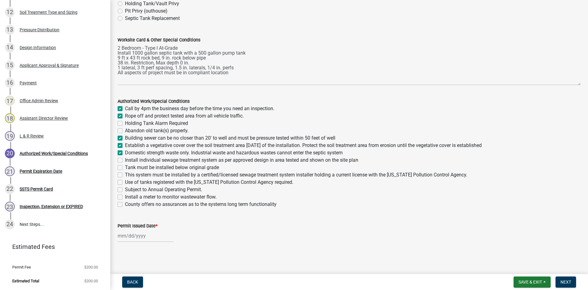
checkbox input "false"
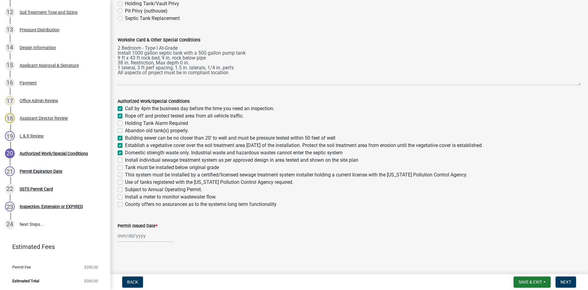
click at [125, 160] on label "Install individual sewage treatment system as per approved design in area teste…" at bounding box center [241, 159] width 233 height 7
click at [125, 160] on input "Install individual sewage treatment system as per approved design in area teste…" at bounding box center [127, 158] width 4 height 4
checkbox input "true"
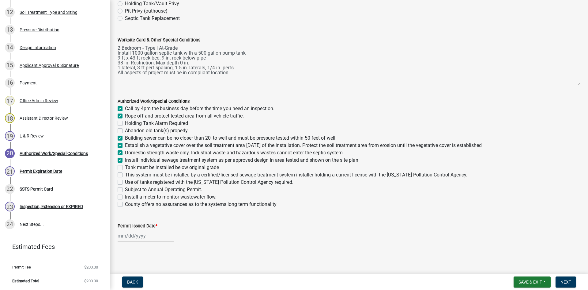
checkbox input "false"
checkbox input "true"
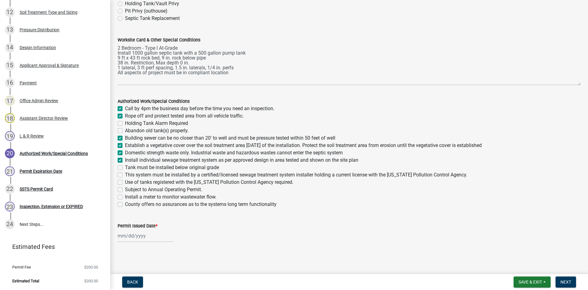
checkbox input "true"
checkbox input "false"
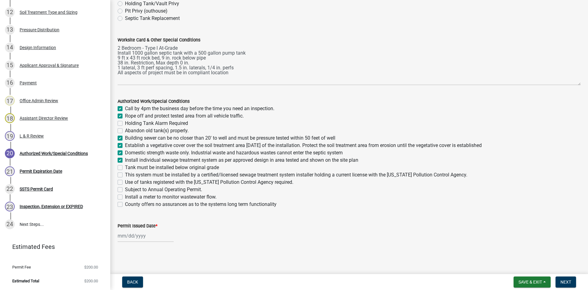
checkbox input "false"
click at [123, 168] on div "Tank must be installed below original grade" at bounding box center [349, 167] width 463 height 7
click at [125, 167] on label "Tank must be installed below original grade" at bounding box center [172, 167] width 94 height 7
click at [125, 167] on input "Tank must be installed below original grade" at bounding box center [127, 166] width 4 height 4
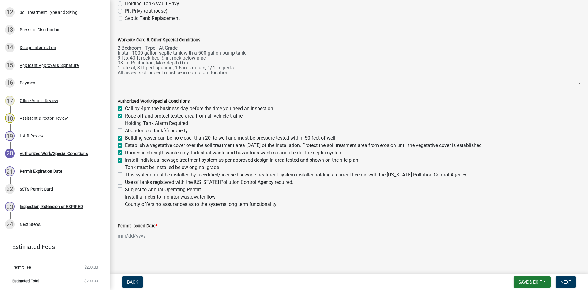
checkbox input "true"
checkbox input "false"
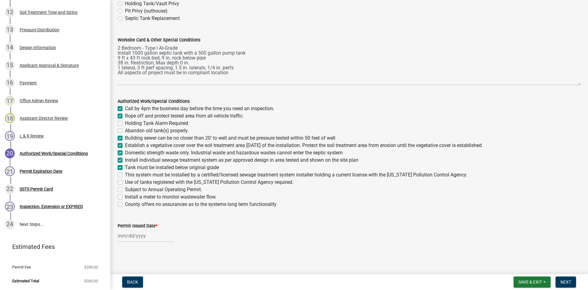
checkbox input "true"
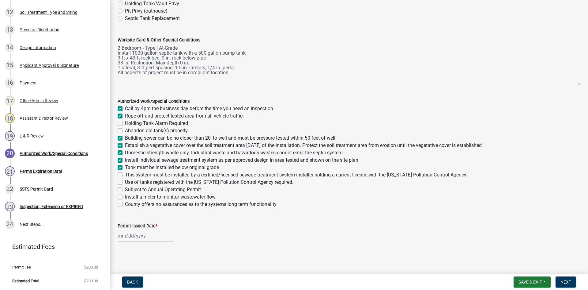
checkbox input "false"
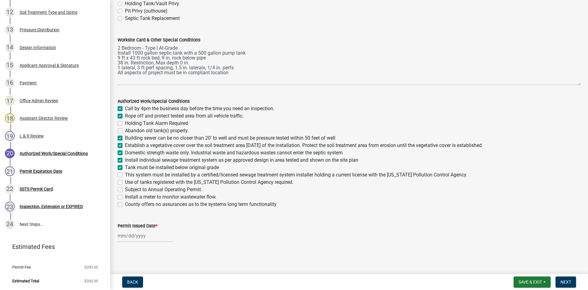
click at [125, 173] on label "This system must be installed by a certified/licensed sewage treatment system i…" at bounding box center [296, 174] width 343 height 7
click at [125, 173] on input "This system must be installed by a certified/licensed sewage treatment system i…" at bounding box center [127, 173] width 4 height 4
checkbox input "true"
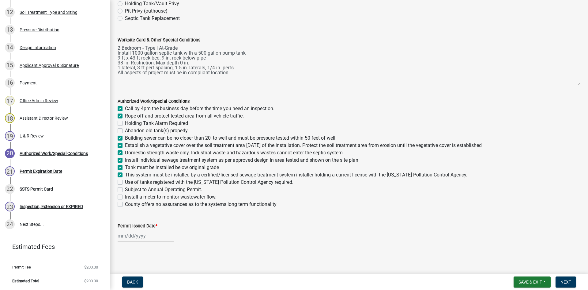
checkbox input "false"
checkbox input "true"
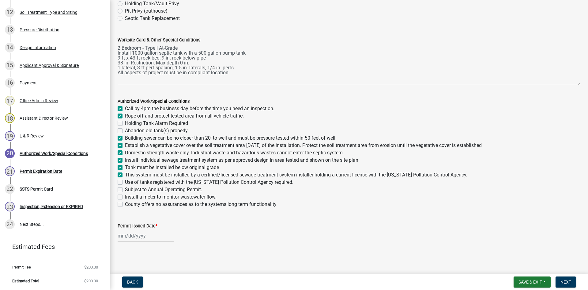
checkbox input "true"
checkbox input "false"
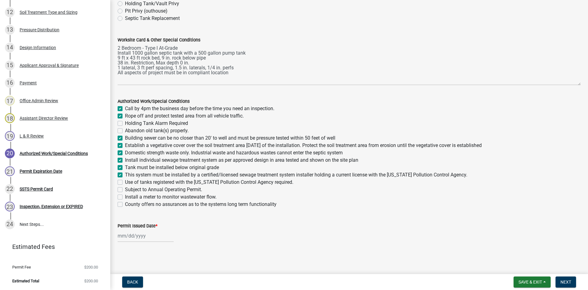
checkbox input "false"
click at [125, 174] on label "This system must be installed by a certified/licensed sewage treatment system i…" at bounding box center [296, 174] width 343 height 7
click at [125, 174] on input "This system must be installed by a certified/licensed sewage treatment system i…" at bounding box center [127, 173] width 4 height 4
checkbox input "false"
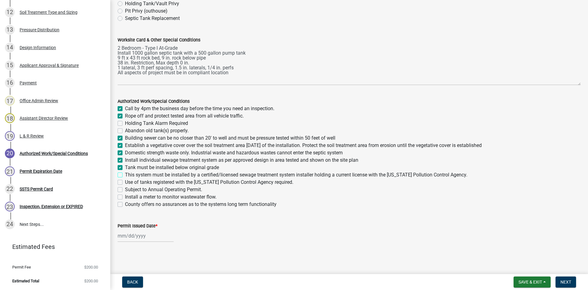
checkbox input "true"
checkbox input "false"
checkbox input "true"
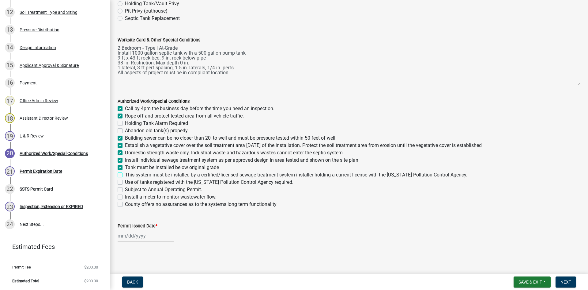
checkbox input "true"
checkbox input "false"
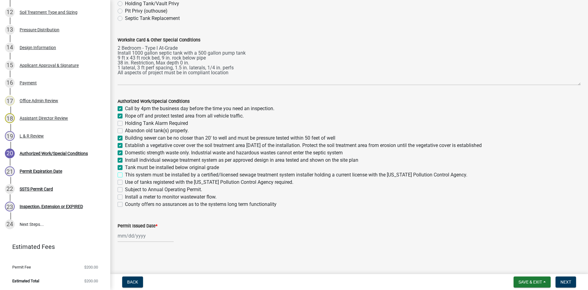
checkbox input "false"
drag, startPoint x: 122, startPoint y: 182, endPoint x: 122, endPoint y: 175, distance: 6.4
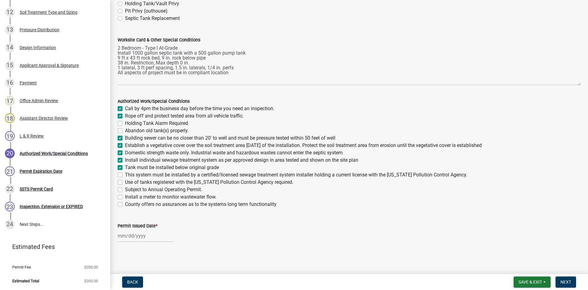
click at [125, 182] on label "Use of tanks registered with the [US_STATE] Pollution Control Agency required." at bounding box center [209, 181] width 168 height 7
click at [125, 182] on input "Use of tanks registered with the [US_STATE] Pollution Control Agency required." at bounding box center [127, 180] width 4 height 4
checkbox input "true"
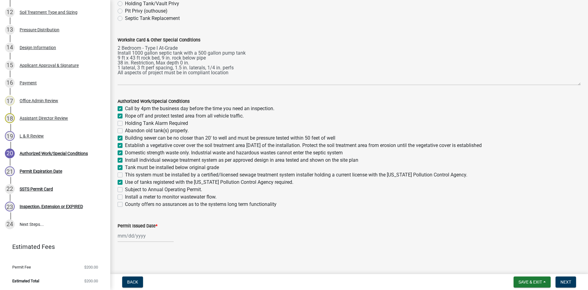
checkbox input "false"
checkbox input "true"
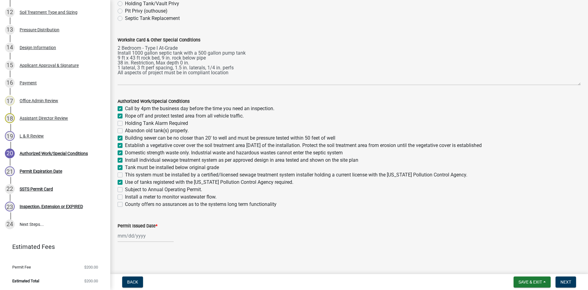
checkbox input "true"
checkbox input "false"
checkbox input "true"
click at [125, 174] on label "This system must be installed by a certified/licensed sewage treatment system i…" at bounding box center [296, 174] width 343 height 7
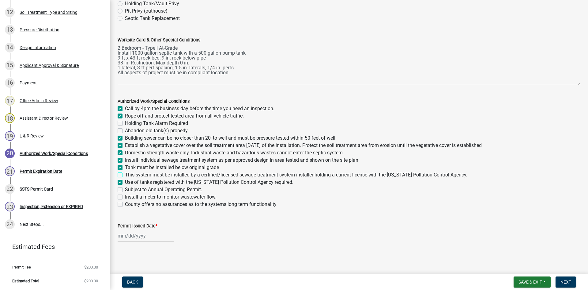
click at [125, 174] on input "This system must be installed by a certified/licensed sewage treatment system i…" at bounding box center [127, 173] width 4 height 4
click at [138, 240] on div at bounding box center [146, 235] width 56 height 13
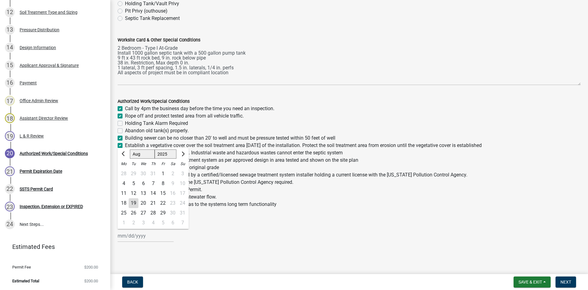
click at [134, 203] on div "19" at bounding box center [134, 203] width 10 height 10
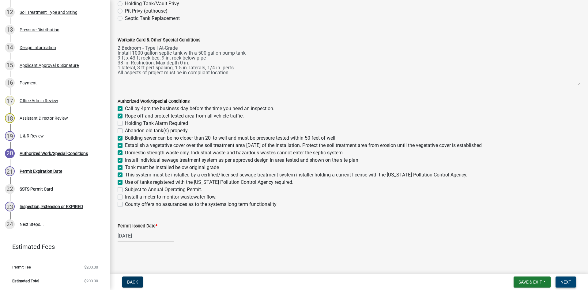
click at [565, 282] on span "Next" at bounding box center [566, 281] width 11 height 5
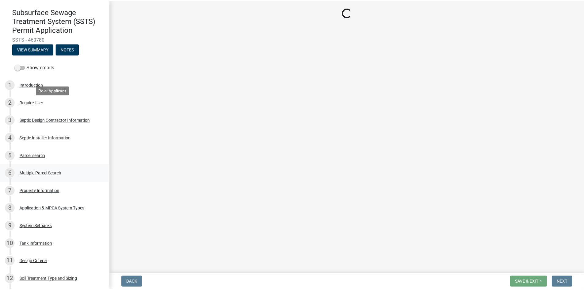
scroll to position [0, 0]
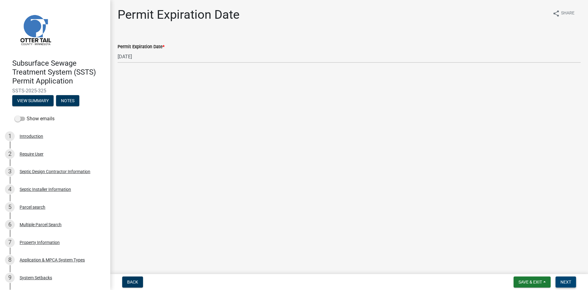
click at [568, 279] on span "Next" at bounding box center [566, 281] width 11 height 5
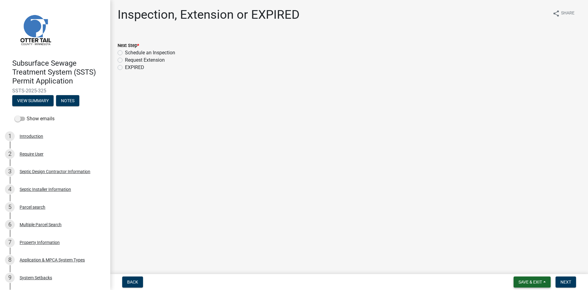
click at [537, 279] on span "Save & Exit" at bounding box center [531, 281] width 24 height 5
click at [525, 256] on button "Save" at bounding box center [526, 251] width 49 height 15
click at [523, 281] on span "Save & Exit" at bounding box center [531, 281] width 24 height 5
click at [518, 265] on button "Save & Exit" at bounding box center [526, 265] width 49 height 15
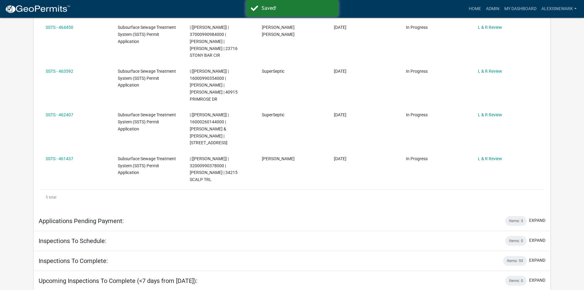
scroll to position [245, 0]
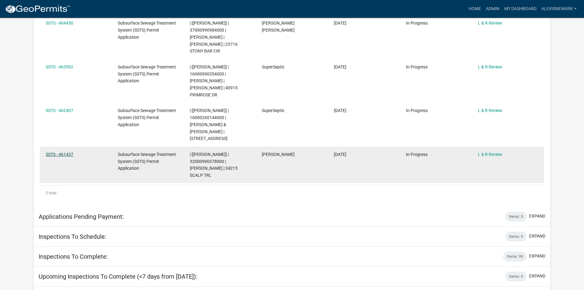
click at [72, 152] on link "SSTS - 461437" at bounding box center [60, 154] width 28 height 5
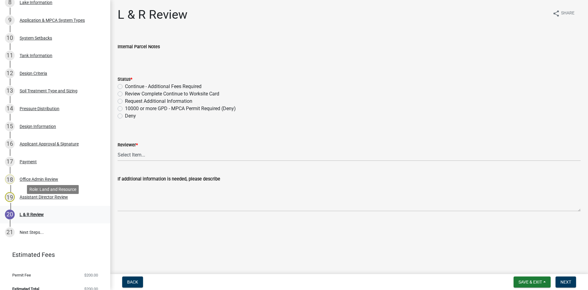
scroll to position [265, 0]
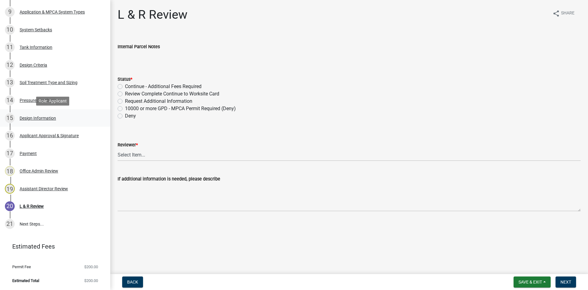
click at [78, 117] on div "15 Design Information" at bounding box center [53, 118] width 96 height 10
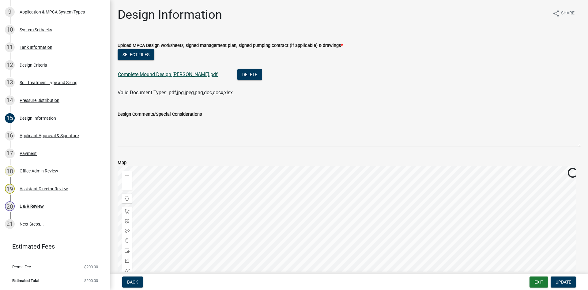
click at [128, 72] on link "Complete Mound Design [PERSON_NAME].pdf" at bounding box center [168, 74] width 100 height 6
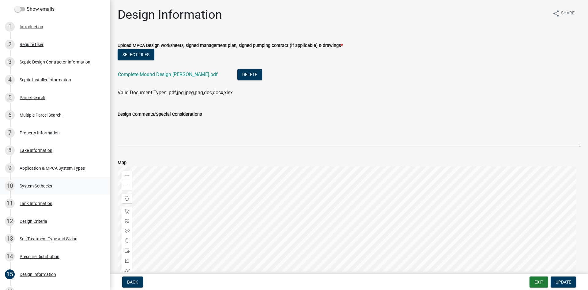
scroll to position [112, 0]
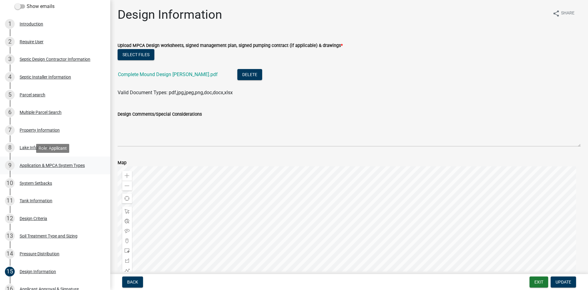
click at [60, 163] on div "Application & MPCA System Types" at bounding box center [52, 165] width 65 height 4
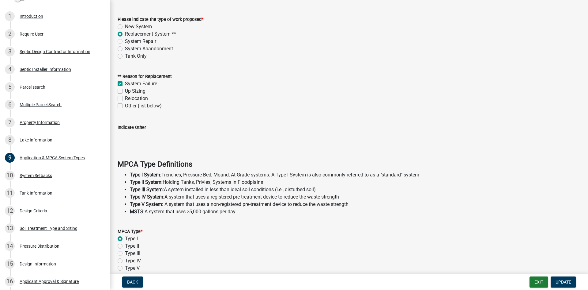
scroll to position [165, 0]
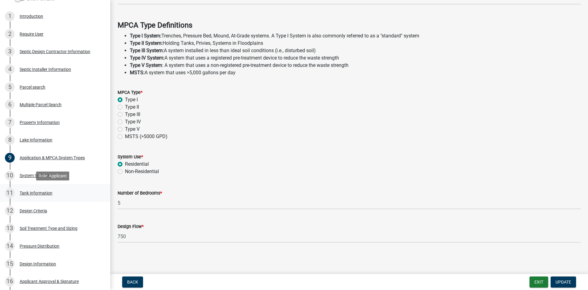
click at [39, 195] on div "Tank Information" at bounding box center [36, 193] width 33 height 4
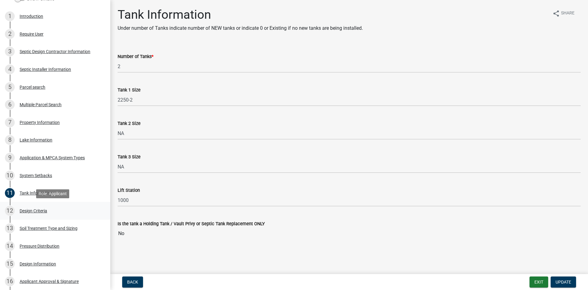
click at [66, 215] on div "12 Design Criteria" at bounding box center [53, 211] width 96 height 10
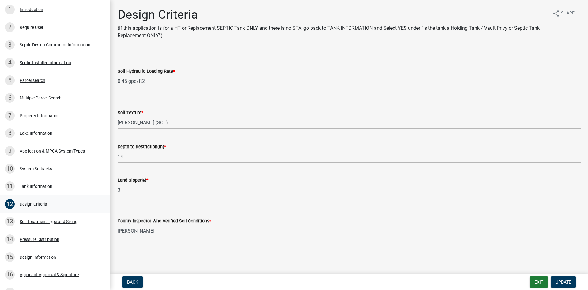
scroll to position [135, 0]
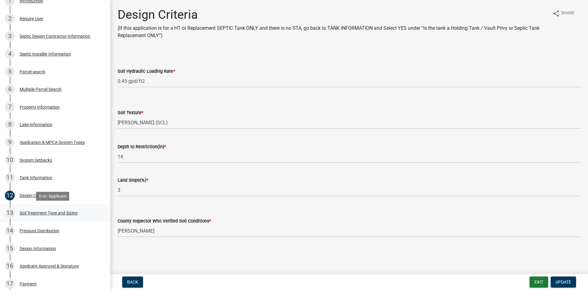
click at [74, 217] on div "13 Soil Treatment Type and Sizing" at bounding box center [53, 213] width 96 height 10
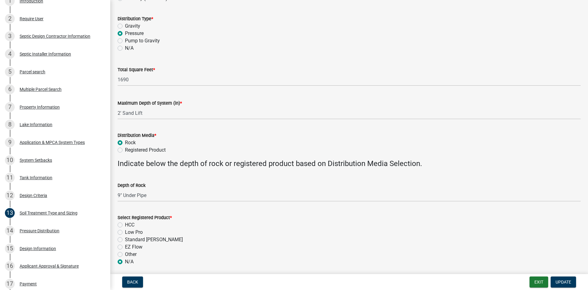
scroll to position [123, 0]
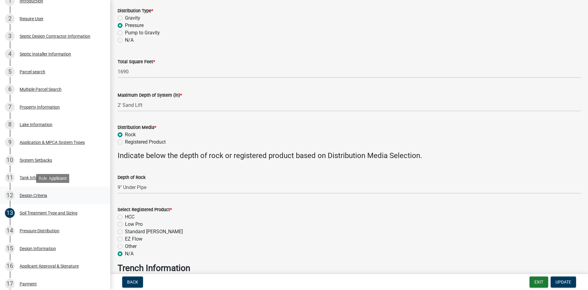
click at [63, 198] on div "12 Design Criteria" at bounding box center [53, 195] width 96 height 10
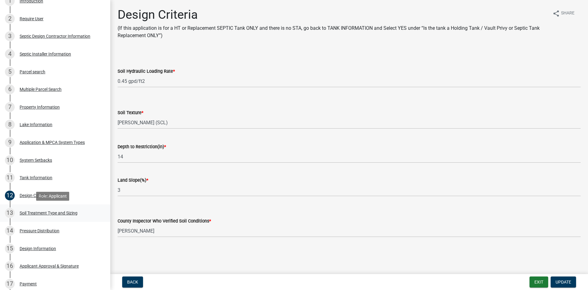
click at [75, 220] on link "13 Soil Treatment Type and Sizing" at bounding box center [55, 213] width 110 height 18
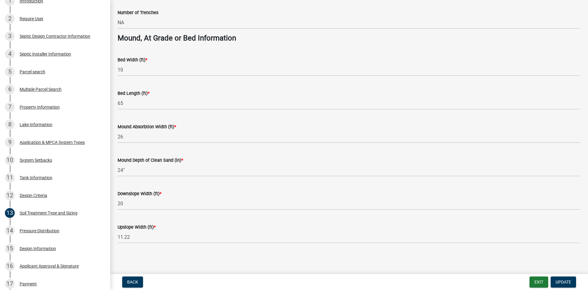
scroll to position [434, 0]
click at [58, 229] on div "Pressure Distribution" at bounding box center [40, 230] width 40 height 4
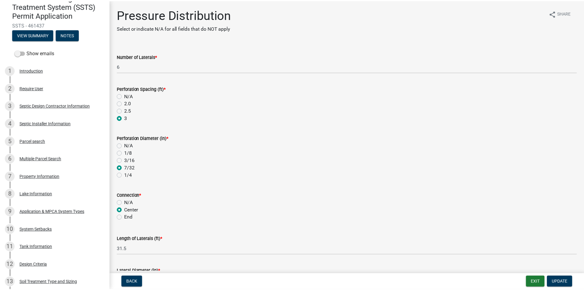
scroll to position [0, 0]
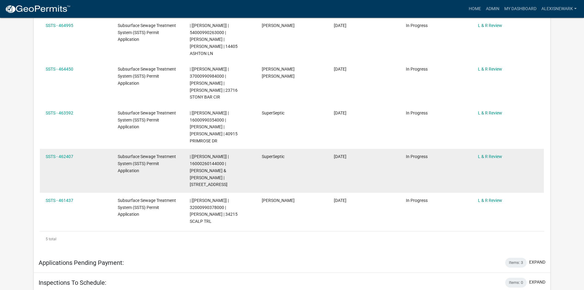
scroll to position [214, 0]
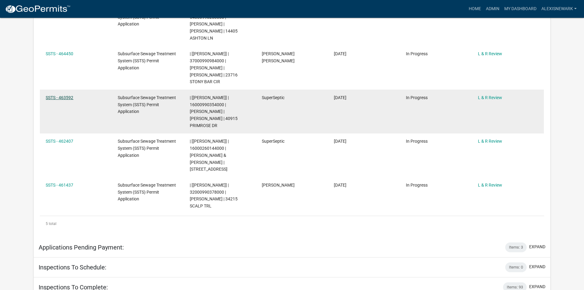
click at [61, 95] on link "SSTS - 463592" at bounding box center [60, 97] width 28 height 5
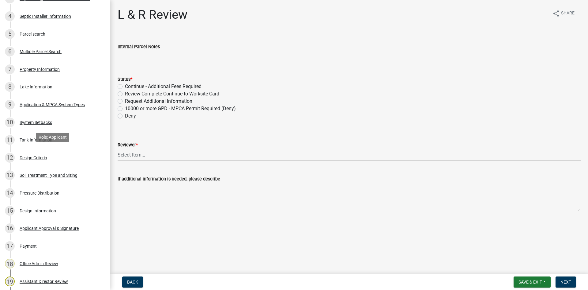
scroll to position [176, 0]
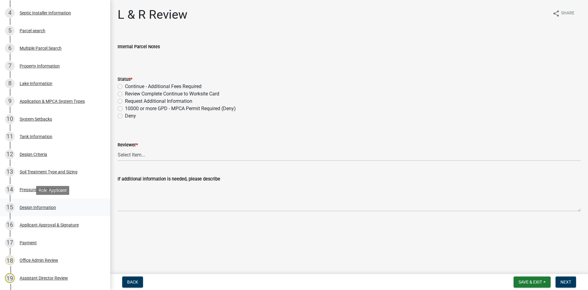
click at [58, 204] on div "15 Design Information" at bounding box center [53, 207] width 96 height 10
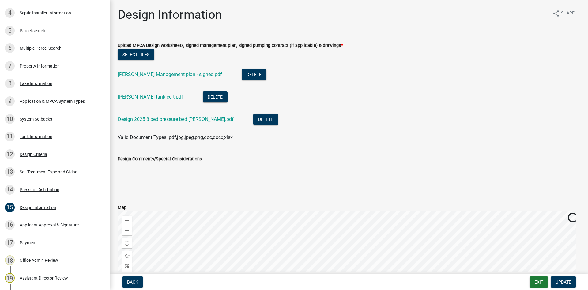
click at [168, 70] on div "[PERSON_NAME] Management plan - signed.pdf" at bounding box center [175, 75] width 114 height 13
click at [168, 74] on link "[PERSON_NAME] Management plan - signed.pdf" at bounding box center [170, 74] width 104 height 6
click at [155, 91] on div "[PERSON_NAME] tank cert.pdf" at bounding box center [155, 97] width 75 height 13
click at [154, 98] on link "[PERSON_NAME] tank cert.pdf" at bounding box center [150, 97] width 65 height 6
click at [143, 127] on li "Design 2025 3 bed pressure bed [PERSON_NAME].pdf Delete" at bounding box center [349, 120] width 463 height 22
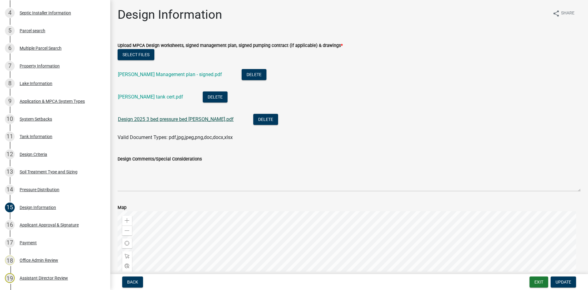
click at [143, 122] on link "Design 2025 3 bed pressure bed [PERSON_NAME].pdf" at bounding box center [176, 119] width 116 height 6
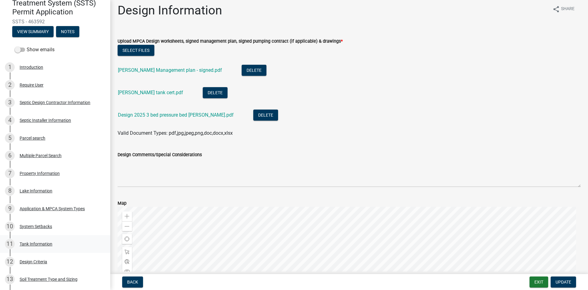
scroll to position [8, 0]
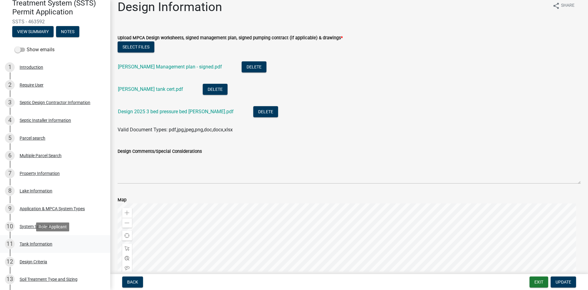
click at [58, 251] on link "11 Tank Information" at bounding box center [55, 244] width 110 height 18
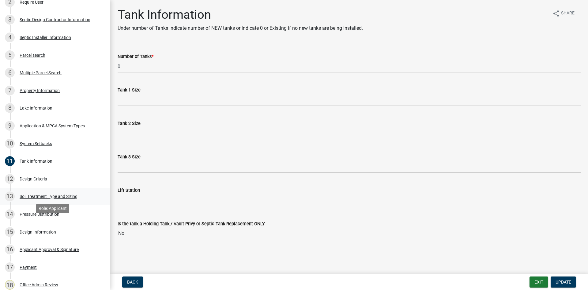
scroll to position [153, 0]
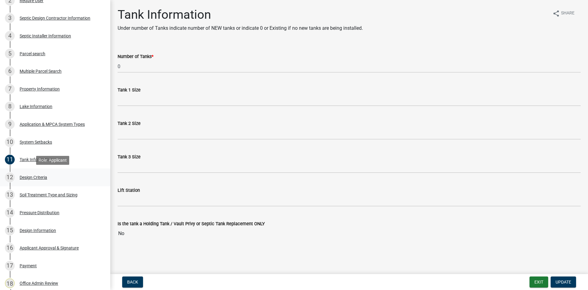
click at [46, 176] on div "Design Criteria" at bounding box center [34, 177] width 28 height 4
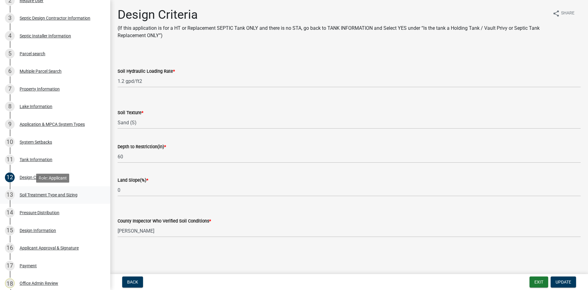
click at [81, 196] on div "13 Soil Treatment Type and Sizing" at bounding box center [53, 195] width 96 height 10
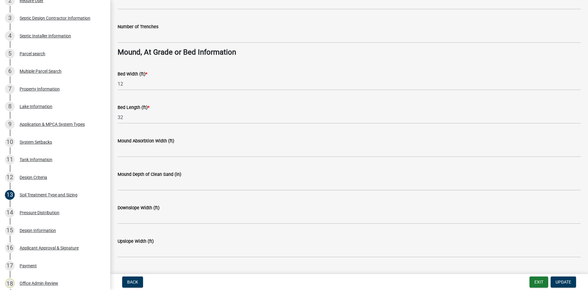
scroll to position [434, 0]
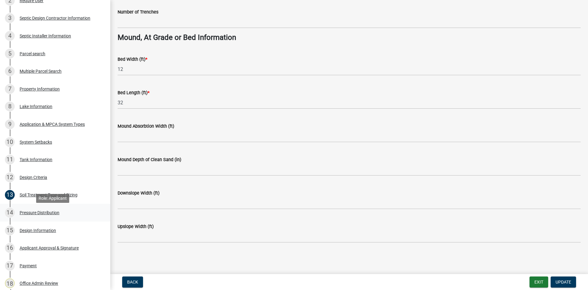
click at [65, 207] on link "14 Pressure Distribution" at bounding box center [55, 212] width 110 height 18
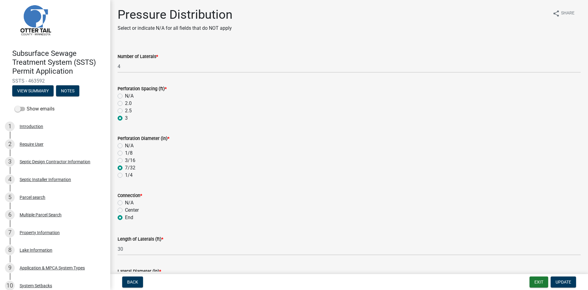
scroll to position [0, 0]
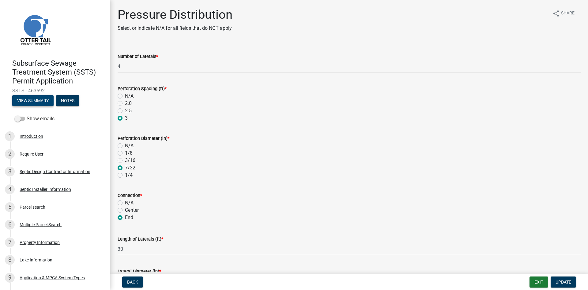
click at [48, 103] on button "View Summary" at bounding box center [32, 100] width 41 height 11
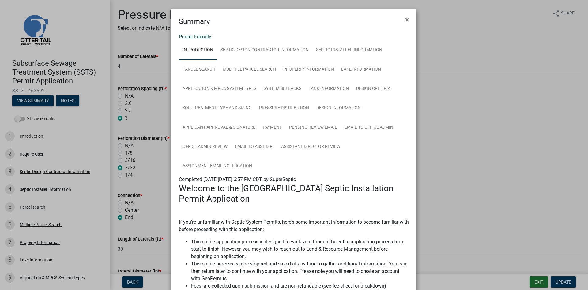
click at [203, 38] on link "Printer Friendly" at bounding box center [195, 37] width 32 height 6
click at [402, 17] on button "×" at bounding box center [407, 19] width 14 height 17
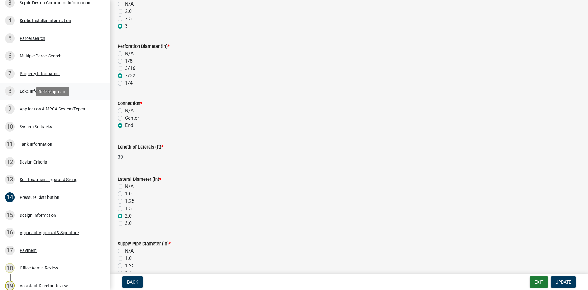
scroll to position [265, 0]
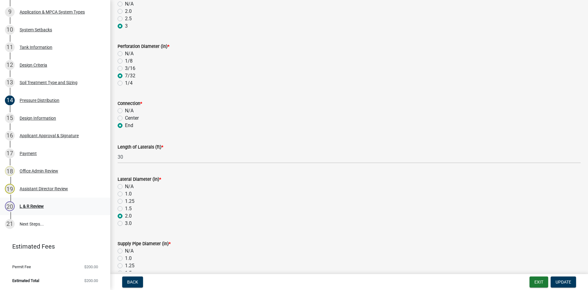
click at [51, 202] on div "20 L & R Review" at bounding box center [53, 206] width 96 height 10
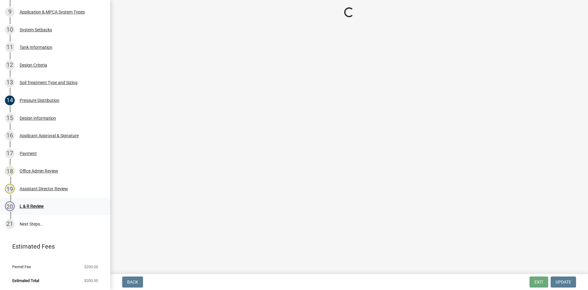
scroll to position [0, 0]
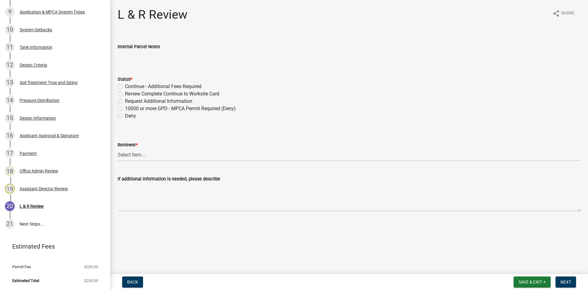
click at [136, 92] on label "Review Complete Continue to Worksite Card" at bounding box center [172, 93] width 94 height 7
click at [129, 92] on input "Review Complete Continue to Worksite Card" at bounding box center [127, 92] width 4 height 4
click at [142, 149] on select "Select Item... [PERSON_NAME] [PERSON_NAME] [PERSON_NAME] [PERSON_NAME] [PERSON_…" at bounding box center [349, 154] width 463 height 13
click at [118, 148] on select "Select Item... [PERSON_NAME] [PERSON_NAME] [PERSON_NAME] [PERSON_NAME] [PERSON_…" at bounding box center [349, 154] width 463 height 13
click at [574, 284] on button "Next" at bounding box center [566, 281] width 21 height 11
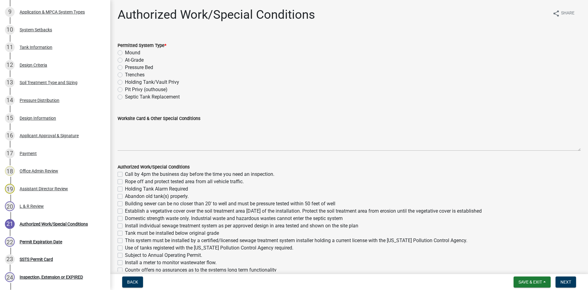
scroll to position [336, 0]
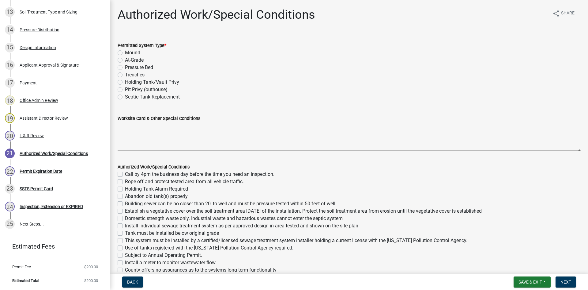
click at [158, 67] on div "Pressure Bed" at bounding box center [349, 67] width 463 height 7
click at [144, 66] on label "Pressure Bed" at bounding box center [139, 67] width 28 height 7
click at [129, 66] on input "Pressure Bed" at bounding box center [127, 66] width 4 height 4
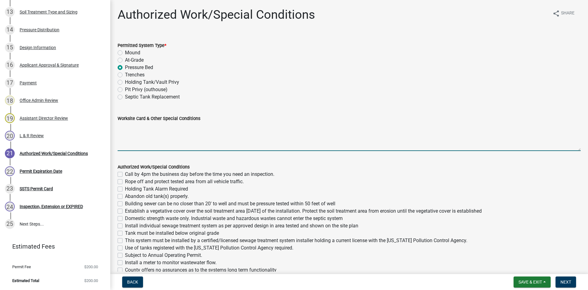
click at [176, 123] on textarea "Worksite Card & Other Special Conditions" at bounding box center [349, 136] width 463 height 29
click at [289, 133] on textarea "3 Bedroom - Type I Pressure Bed Use existing 1000 gallon septic tank and existi…" at bounding box center [349, 136] width 463 height 29
click at [377, 132] on textarea "3 Bedroom - Type I Pressure Bed Use existing 1000 gallon septic tank and existi…" at bounding box center [349, 136] width 463 height 29
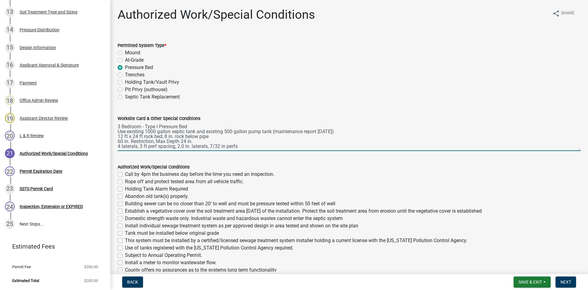
scroll to position [3, 0]
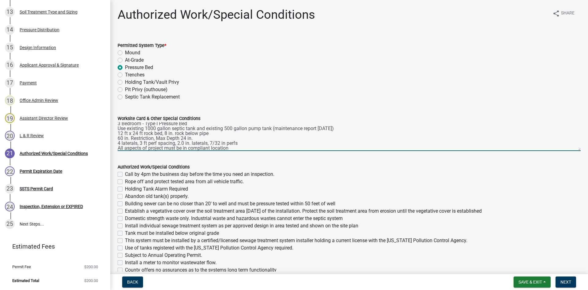
click at [129, 177] on label "Call by 4pm the business day before the time you need an inspection." at bounding box center [199, 173] width 149 height 7
click at [129, 174] on input "Call by 4pm the business day before the time you need an inspection." at bounding box center [127, 172] width 4 height 4
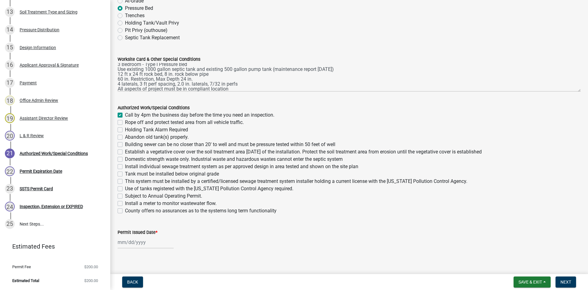
scroll to position [66, 0]
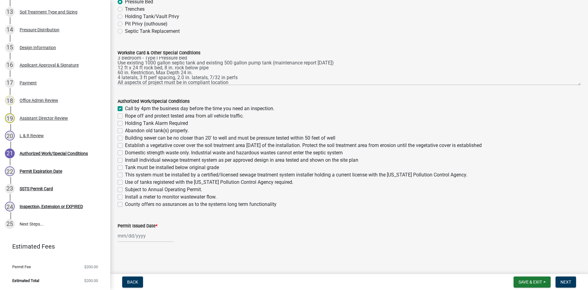
click at [129, 116] on label "Rope off and protect tested area from all vehicle traffic." at bounding box center [184, 115] width 119 height 7
click at [129, 116] on input "Rope off and protect tested area from all vehicle traffic." at bounding box center [127, 114] width 4 height 4
click at [125, 137] on label "Building sewer can be no closer than 20' to well and must be pressure tested wi…" at bounding box center [230, 137] width 210 height 7
click at [125, 137] on input "Building sewer can be no closer than 20' to well and must be pressure tested wi…" at bounding box center [127, 136] width 4 height 4
click at [125, 146] on label "Establish a vegetative cover over the soil treatment area [DATE] of the install…" at bounding box center [303, 145] width 357 height 7
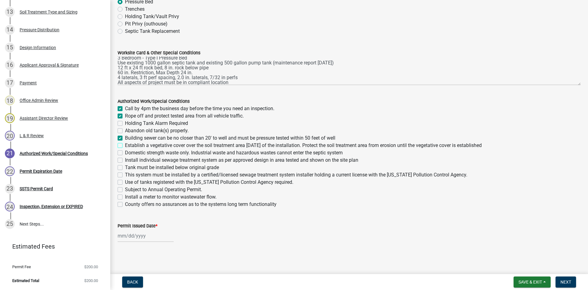
click at [125, 146] on input "Establish a vegetative cover over the soil treatment area [DATE] of the install…" at bounding box center [127, 144] width 4 height 4
click at [125, 150] on label "Domestic strength waste only. Industrial waste and hazardous wastes cannot ente…" at bounding box center [234, 152] width 218 height 7
click at [125, 150] on input "Domestic strength waste only. Industrial waste and hazardous wastes cannot ente…" at bounding box center [127, 151] width 4 height 4
click at [125, 158] on label "Install individual sewage treatment system as per approved design in area teste…" at bounding box center [241, 159] width 233 height 7
click at [125, 158] on input "Install individual sewage treatment system as per approved design in area teste…" at bounding box center [127, 158] width 4 height 4
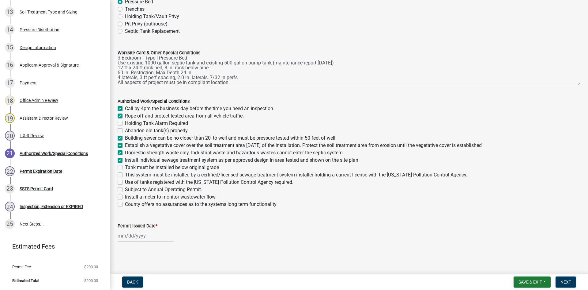
drag, startPoint x: 120, startPoint y: 165, endPoint x: 119, endPoint y: 171, distance: 5.8
click at [125, 165] on label "Tank must be installed below original grade" at bounding box center [172, 167] width 94 height 7
click at [125, 165] on input "Tank must be installed below original grade" at bounding box center [127, 166] width 4 height 4
click at [119, 172] on div "This system must be installed by a certified/licensed sewage treatment system i…" at bounding box center [349, 174] width 463 height 7
click at [124, 178] on div "Use of tanks registered with the [US_STATE] Pollution Control Agency required." at bounding box center [349, 181] width 463 height 7
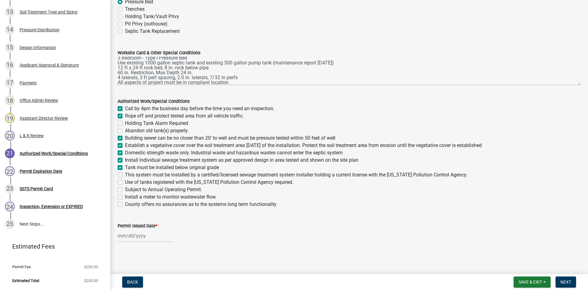
click at [123, 174] on div "This system must be installed by a certified/licensed sewage treatment system i…" at bounding box center [349, 174] width 463 height 7
click at [120, 178] on div "This system must be installed by a certified/licensed sewage treatment system i…" at bounding box center [349, 174] width 463 height 7
click at [125, 174] on label "This system must be installed by a certified/licensed sewage treatment system i…" at bounding box center [296, 174] width 343 height 7
click at [125, 174] on input "This system must be installed by a certified/licensed sewage treatment system i…" at bounding box center [127, 173] width 4 height 4
click at [120, 179] on div "Use of tanks registered with the [US_STATE] Pollution Control Agency required." at bounding box center [349, 181] width 463 height 7
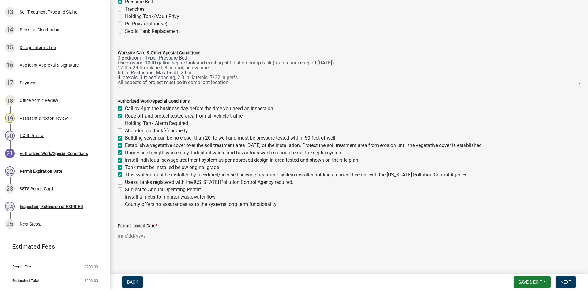
click at [125, 183] on label "Use of tanks registered with the [US_STATE] Pollution Control Agency required." at bounding box center [209, 181] width 168 height 7
click at [125, 182] on input "Use of tanks registered with the [US_STATE] Pollution Control Agency required." at bounding box center [127, 180] width 4 height 4
click at [136, 234] on div at bounding box center [146, 235] width 56 height 13
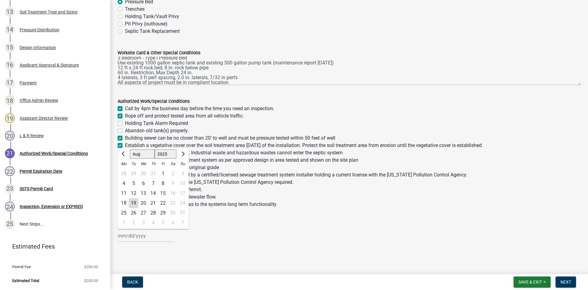
click at [134, 200] on div "19" at bounding box center [134, 203] width 10 height 10
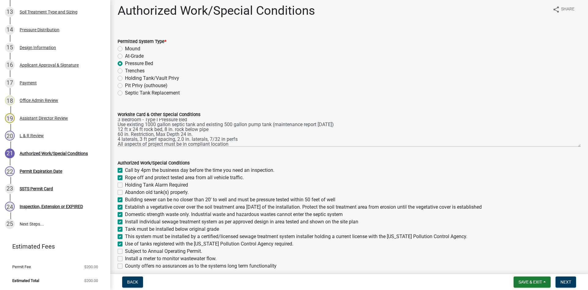
scroll to position [0, 0]
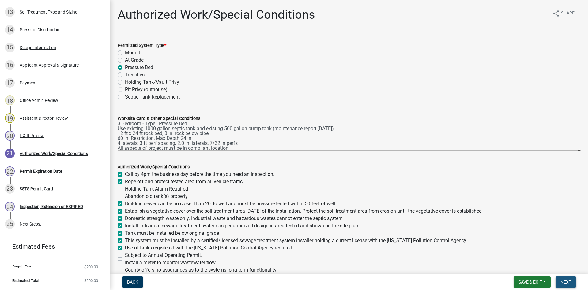
click at [569, 282] on span "Next" at bounding box center [566, 281] width 11 height 5
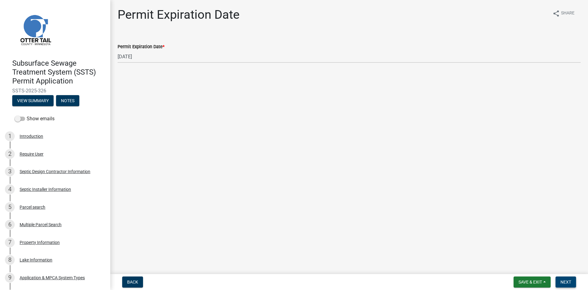
click at [567, 283] on span "Next" at bounding box center [566, 281] width 11 height 5
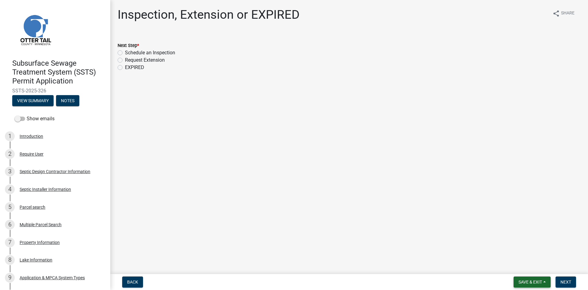
click at [527, 277] on button "Save & Exit" at bounding box center [532, 281] width 37 height 11
click at [525, 267] on button "Save & Exit" at bounding box center [526, 265] width 49 height 15
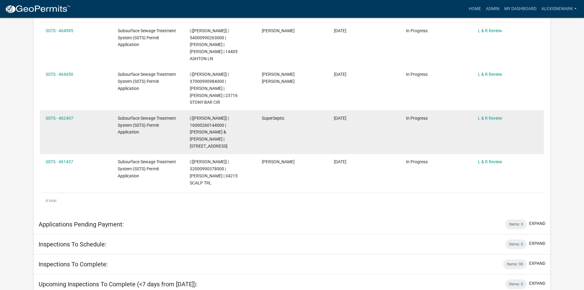
scroll to position [191, 0]
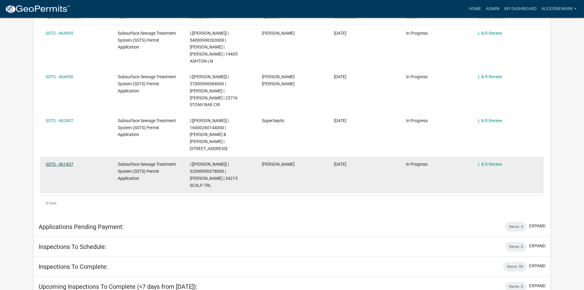
click at [48, 161] on link "SSTS - 461437" at bounding box center [60, 163] width 28 height 5
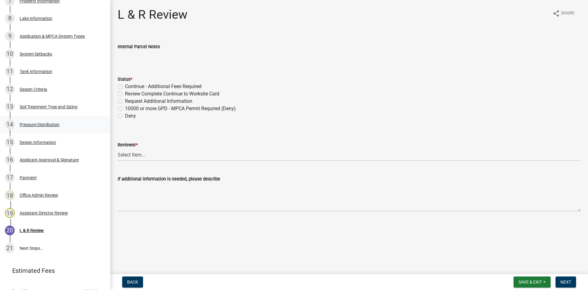
scroll to position [235, 0]
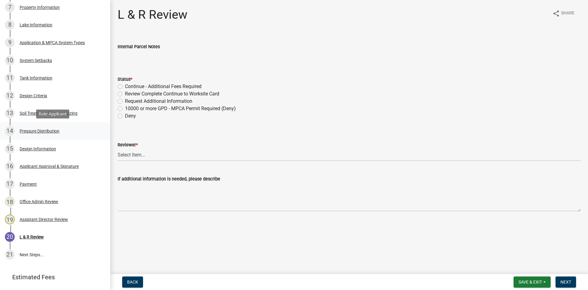
click at [49, 125] on link "14 Pressure Distribution" at bounding box center [55, 131] width 110 height 18
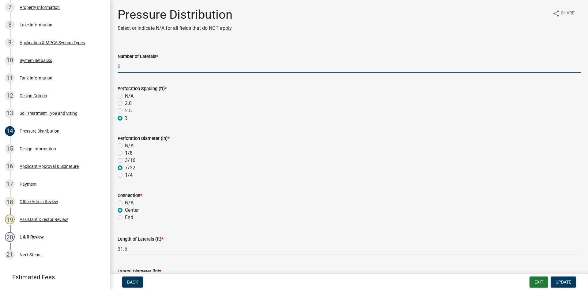
click at [143, 67] on input "6" at bounding box center [349, 66] width 463 height 13
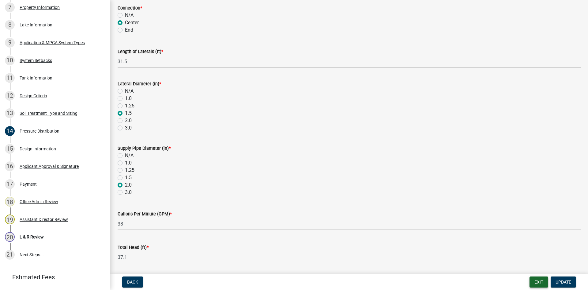
scroll to position [185, 0]
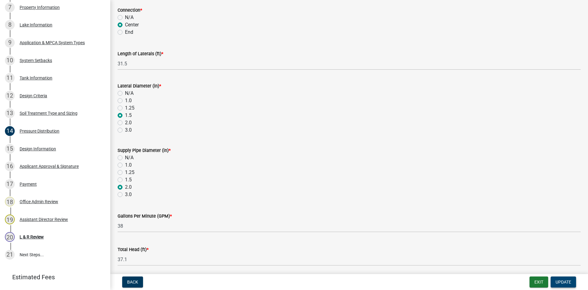
click at [574, 279] on button "Update" at bounding box center [563, 281] width 25 height 11
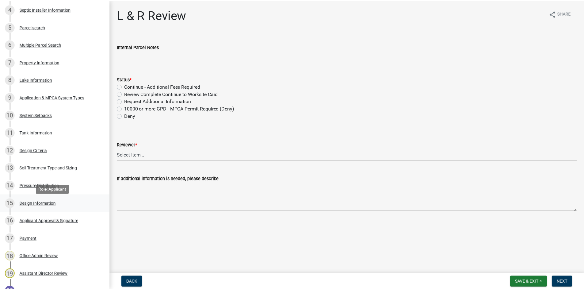
scroll to position [158, 0]
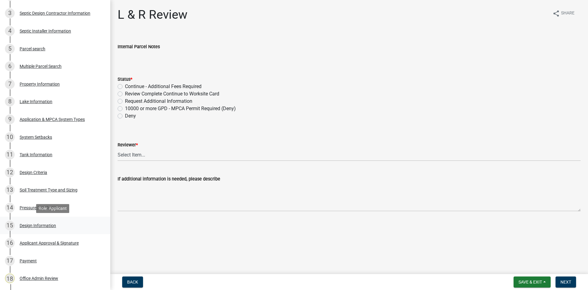
click at [65, 232] on link "15 Design Information" at bounding box center [55, 225] width 110 height 18
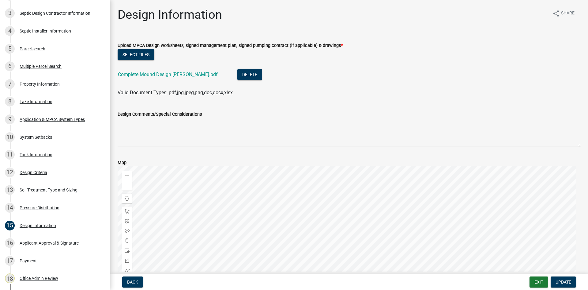
click at [181, 70] on div "Complete Mound Design [PERSON_NAME].pdf" at bounding box center [173, 75] width 110 height 13
click at [181, 74] on link "Complete Mound Design [PERSON_NAME].pdf" at bounding box center [168, 74] width 100 height 6
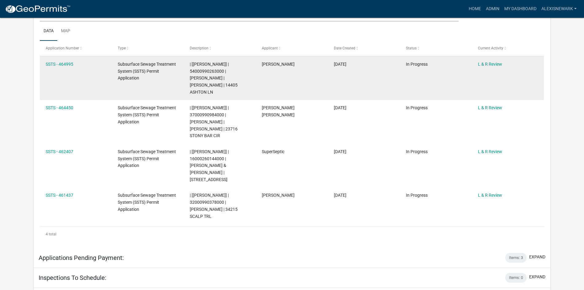
scroll to position [168, 0]
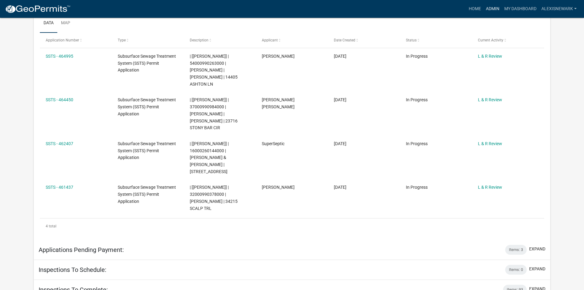
click at [491, 6] on link "Admin" at bounding box center [492, 9] width 18 height 12
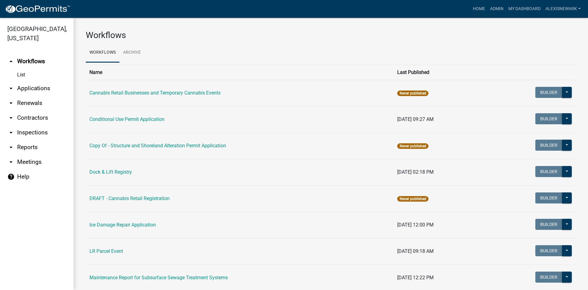
click at [42, 91] on link "arrow_drop_down Applications" at bounding box center [37, 88] width 74 height 15
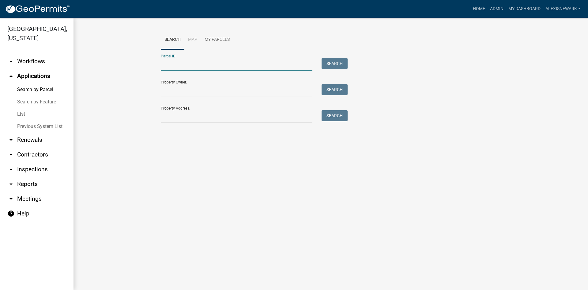
click at [183, 61] on input "Parcel ID:" at bounding box center [237, 64] width 152 height 13
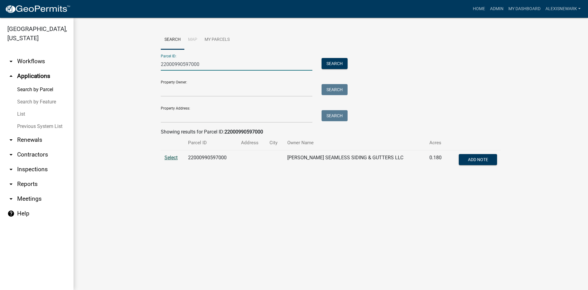
click at [172, 157] on span "Select" at bounding box center [171, 157] width 13 height 6
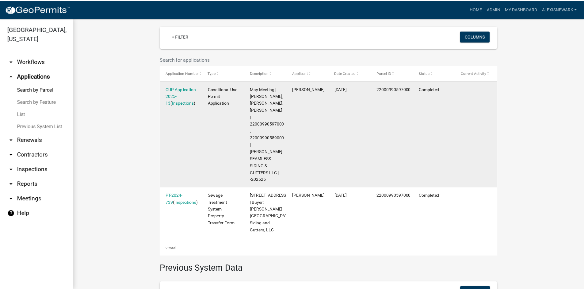
scroll to position [170, 0]
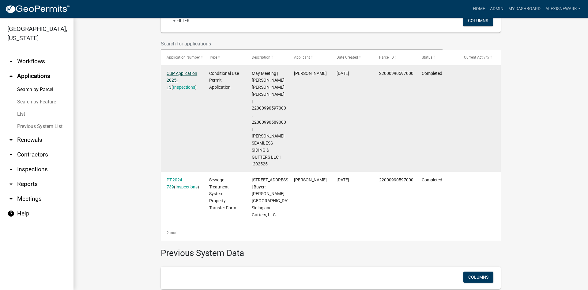
click at [179, 81] on link "CUP Application 2025-13" at bounding box center [182, 80] width 31 height 19
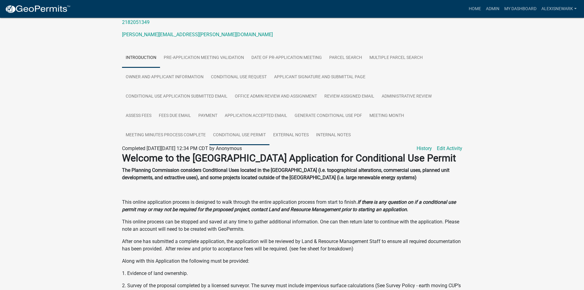
click at [254, 134] on link "Conditional Use Permit" at bounding box center [239, 135] width 60 height 20
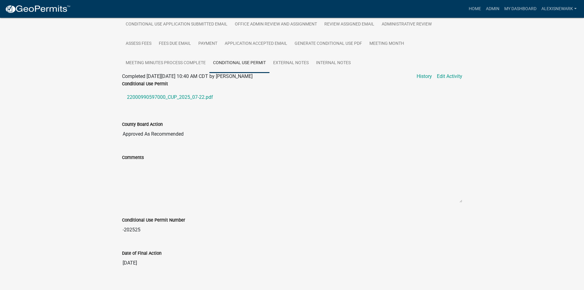
scroll to position [181, 0]
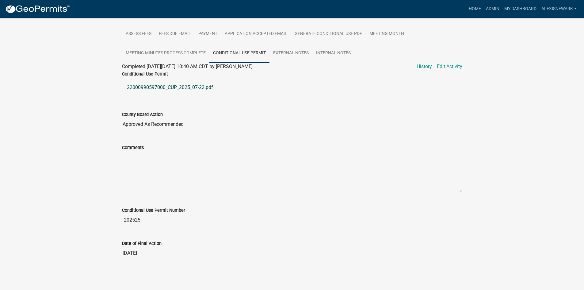
click at [178, 84] on link "22000990597000_CUP_2025_07-22.pdf" at bounding box center [292, 87] width 340 height 15
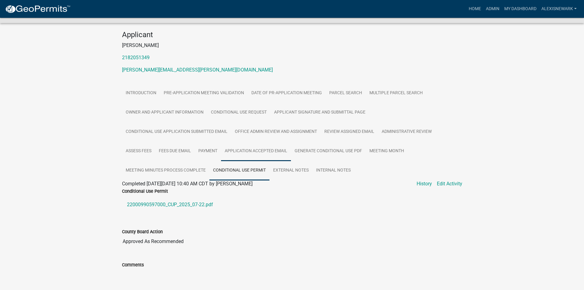
scroll to position [44, 0]
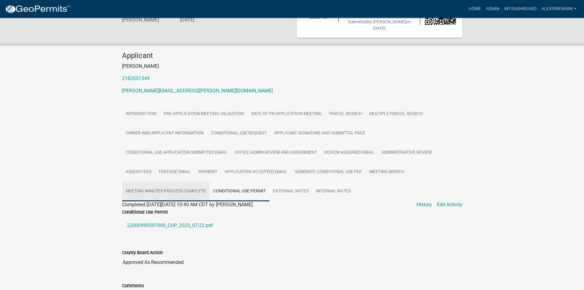
click at [196, 187] on link "Meeting Minutes Process Complete" at bounding box center [165, 191] width 87 height 20
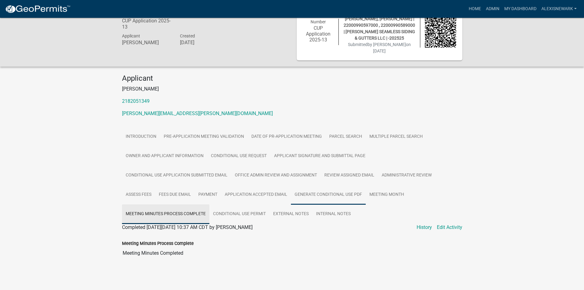
scroll to position [21, 0]
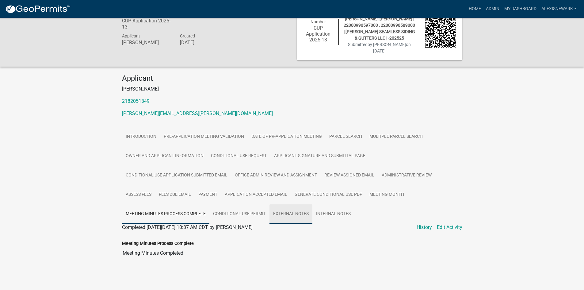
click at [297, 213] on link "External Notes" at bounding box center [290, 214] width 43 height 20
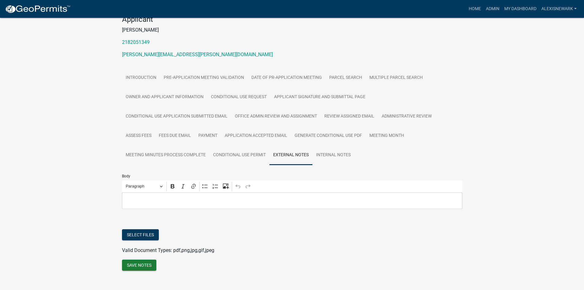
scroll to position [88, 0]
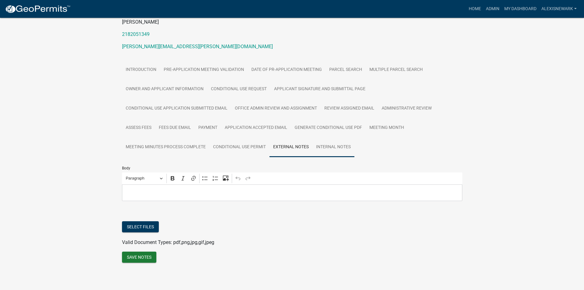
click at [327, 148] on link "Internal Notes" at bounding box center [333, 147] width 42 height 20
click at [308, 144] on link "External Notes" at bounding box center [290, 147] width 43 height 20
click at [390, 125] on link "Meeting Month" at bounding box center [386, 128] width 42 height 20
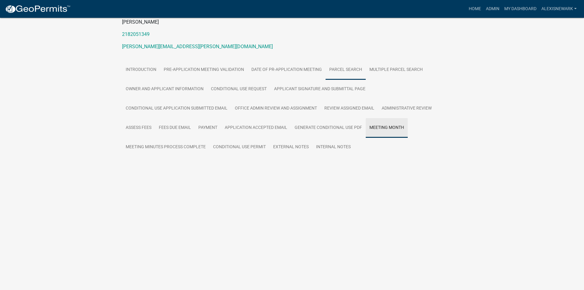
scroll to position [21, 0]
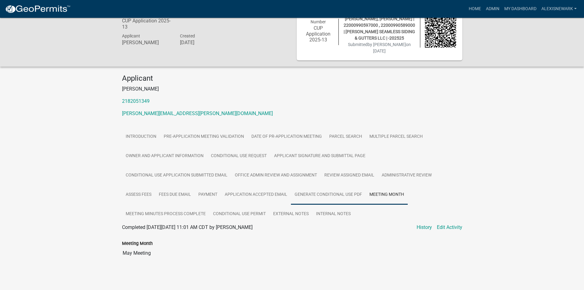
click at [329, 190] on link "Generate Conditional Use PDF" at bounding box center [328, 195] width 75 height 20
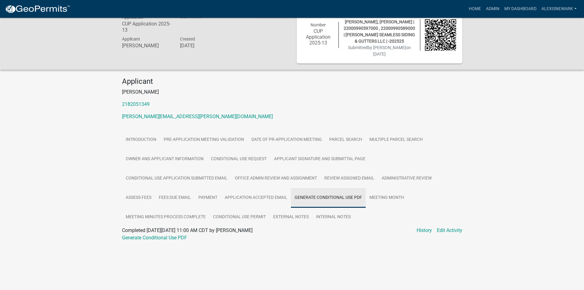
scroll to position [18, 0]
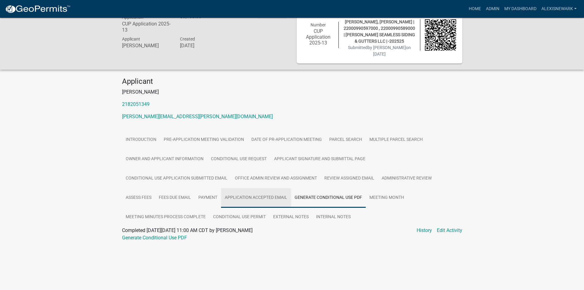
click at [246, 194] on link "Application Accepted Email" at bounding box center [256, 198] width 70 height 20
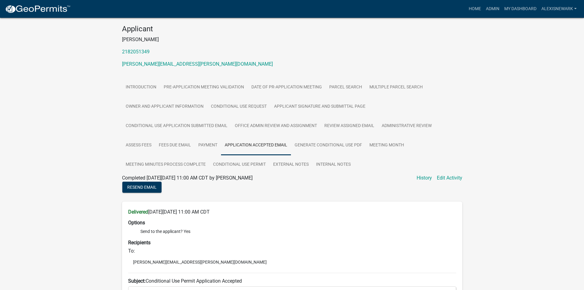
scroll to position [87, 0]
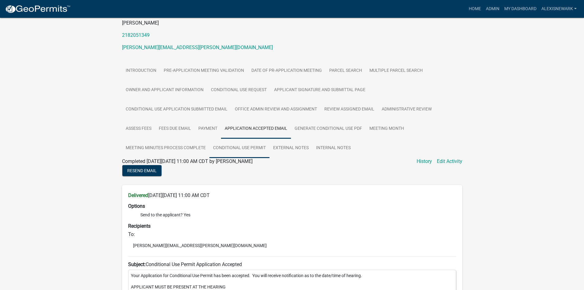
click at [235, 151] on link "Conditional Use Permit" at bounding box center [239, 148] width 60 height 20
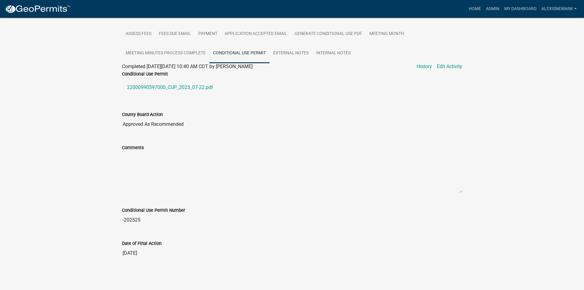
scroll to position [174, 0]
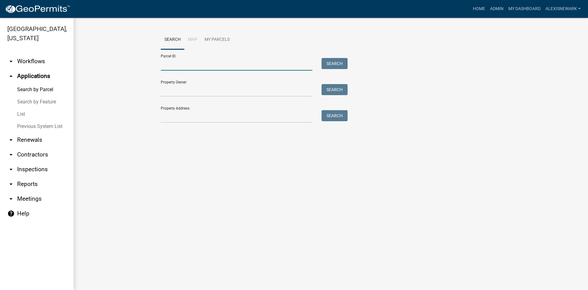
click at [211, 61] on input "Parcel ID:" at bounding box center [237, 64] width 152 height 13
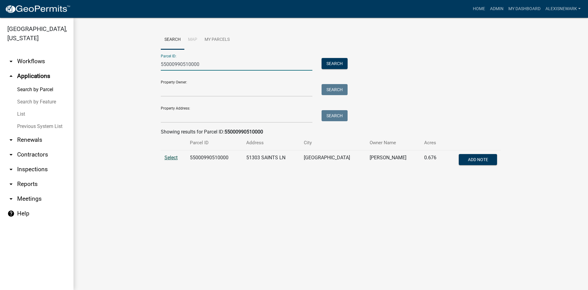
click at [176, 158] on span "Select" at bounding box center [171, 157] width 13 height 6
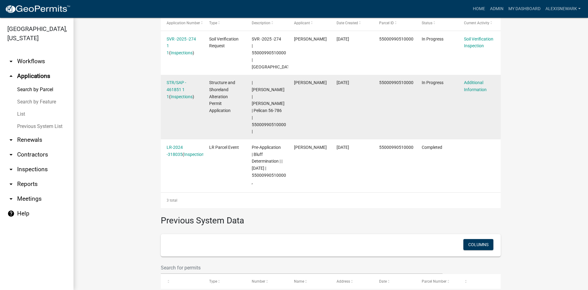
scroll to position [203, 0]
click at [171, 82] on link "STR/SAP - 461851 1 1" at bounding box center [177, 90] width 20 height 19
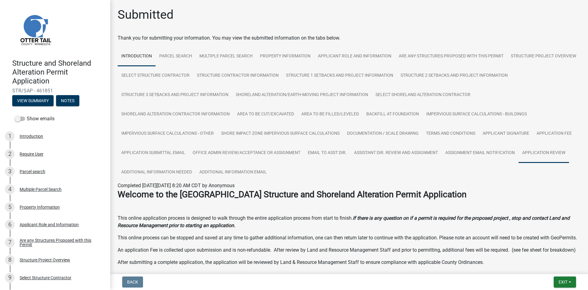
click at [519, 163] on link "Application Review" at bounding box center [544, 153] width 51 height 20
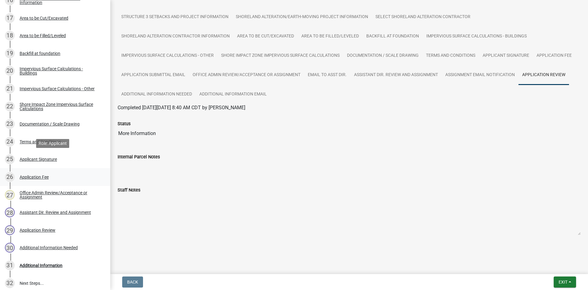
scroll to position [459, 0]
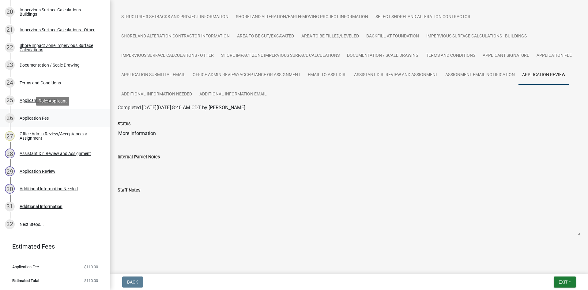
click at [50, 109] on link "26 Application Fee" at bounding box center [55, 118] width 110 height 18
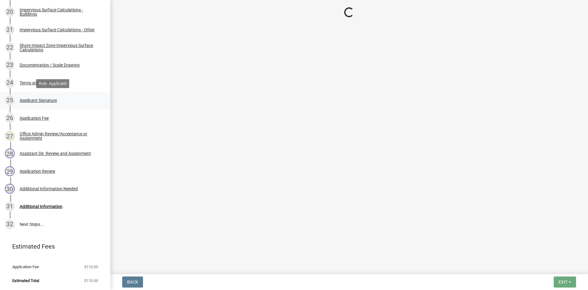
scroll to position [0, 0]
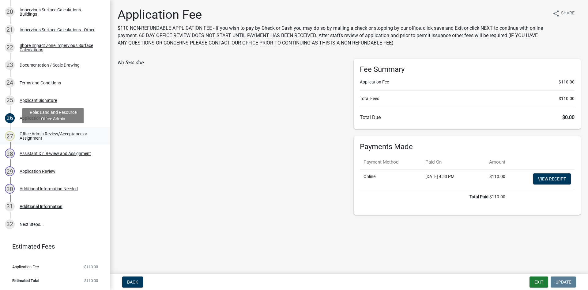
click at [63, 132] on div "Office Admin Review/Acceptance or Assignment" at bounding box center [60, 135] width 81 height 9
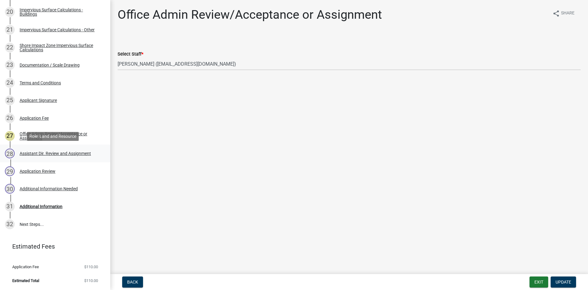
click at [58, 153] on div "Assistant Dir. Review and Assignment" at bounding box center [55, 153] width 71 height 4
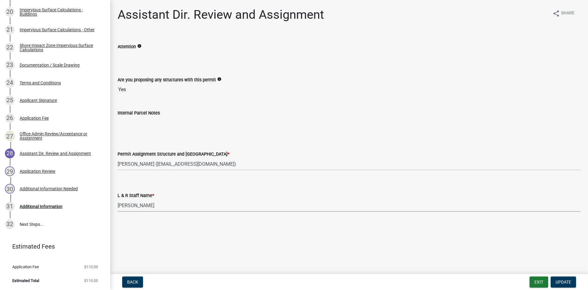
click at [147, 202] on select "Select Item... [PERSON_NAME] [PERSON_NAME] [PERSON_NAME] [PERSON_NAME] [PERSON_…" at bounding box center [349, 205] width 463 height 13
click at [192, 47] on div "Attention info" at bounding box center [349, 46] width 463 height 7
click at [148, 199] on select "Select Item... [PERSON_NAME] [PERSON_NAME] [PERSON_NAME] [PERSON_NAME] [PERSON_…" at bounding box center [349, 205] width 463 height 13
click at [118, 199] on select "Select Item... [PERSON_NAME] [PERSON_NAME] [PERSON_NAME] [PERSON_NAME] [PERSON_…" at bounding box center [349, 205] width 463 height 13
click at [569, 280] on span "Update" at bounding box center [564, 281] width 16 height 5
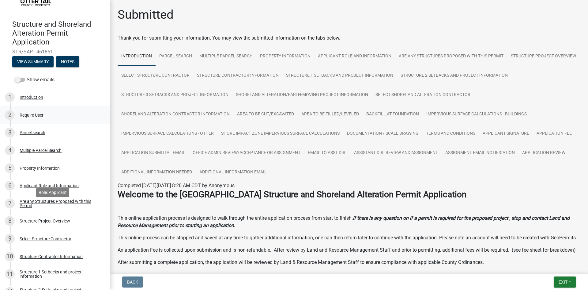
scroll to position [30, 0]
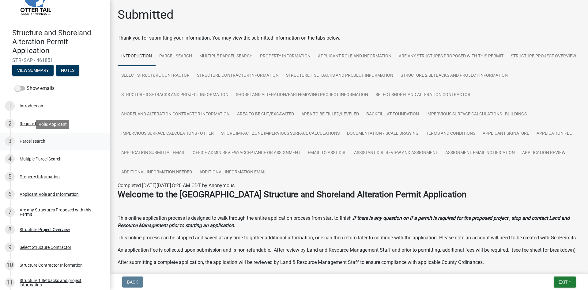
click at [49, 133] on link "3 Parcel search" at bounding box center [55, 141] width 110 height 18
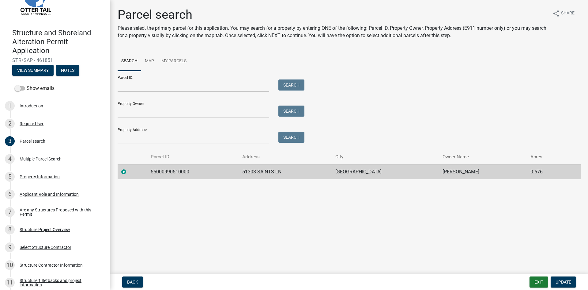
click at [171, 173] on td "55000990510000" at bounding box center [193, 171] width 92 height 15
copy td "55000990510000"
click at [547, 284] on button "Exit" at bounding box center [539, 281] width 19 height 11
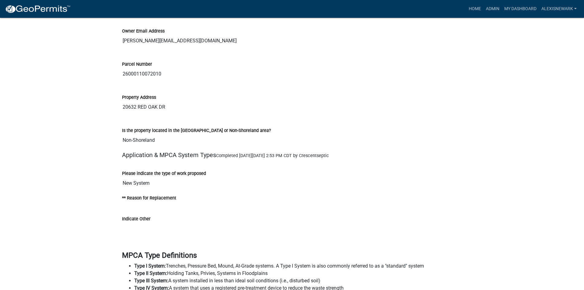
scroll to position [1011, 0]
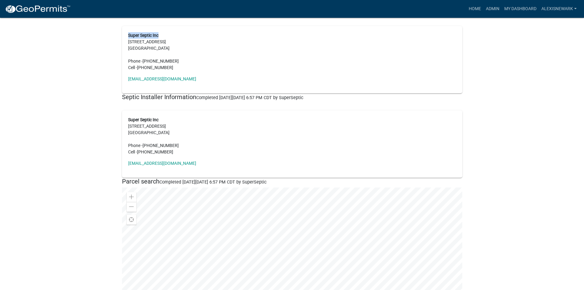
scroll to position [483, 0]
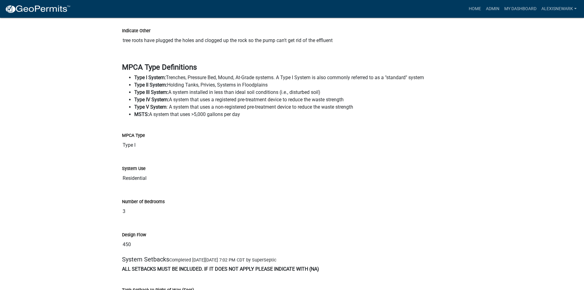
scroll to position [1470, 0]
